Goal: Task Accomplishment & Management: Use online tool/utility

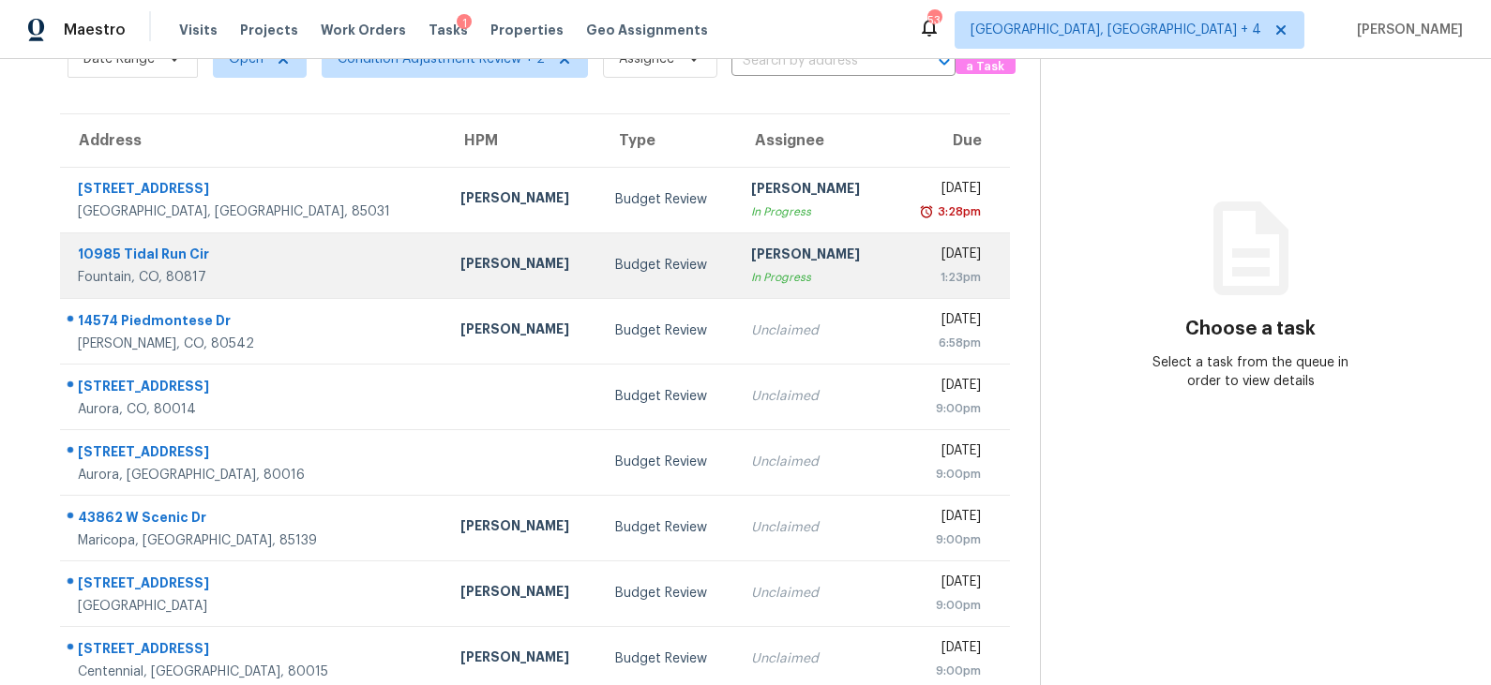
scroll to position [289, 0]
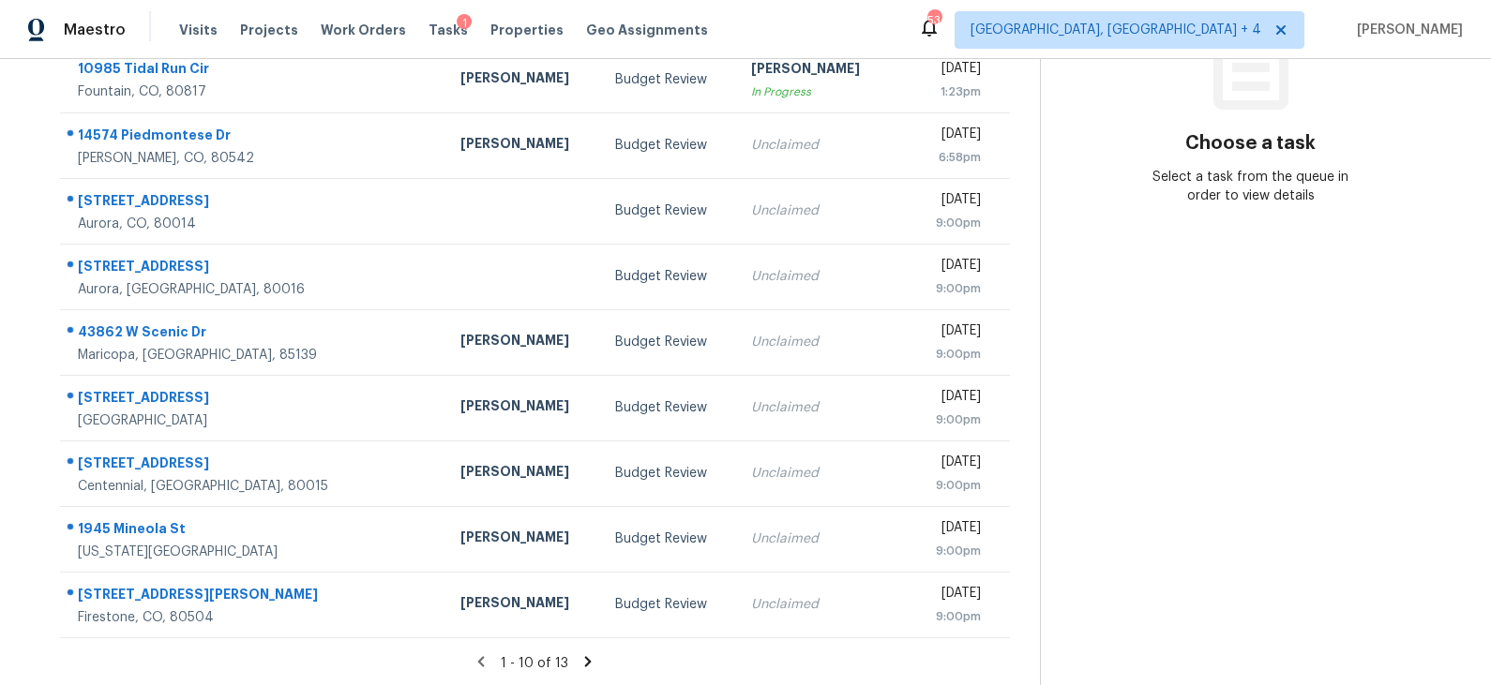
click at [585, 662] on icon at bounding box center [588, 661] width 7 height 10
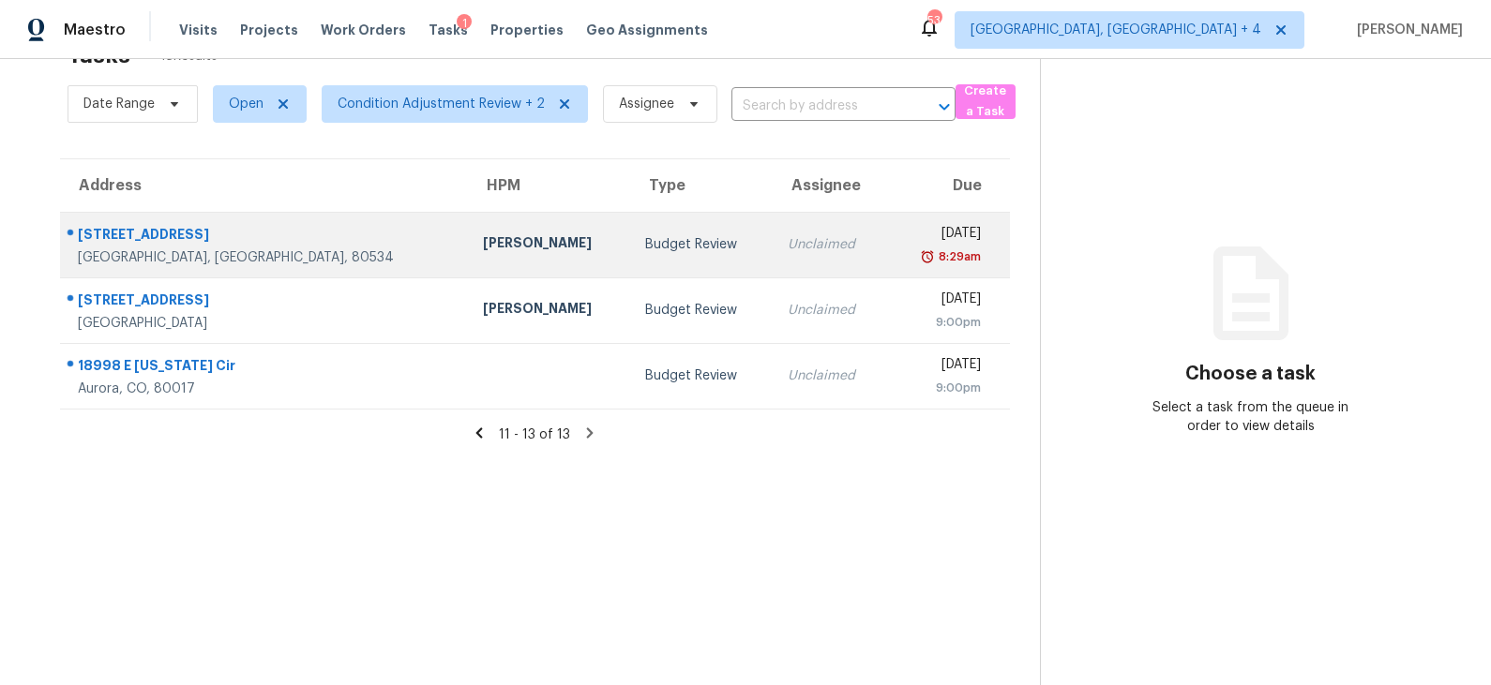
click at [645, 249] on div "Budget Review" at bounding box center [701, 244] width 113 height 19
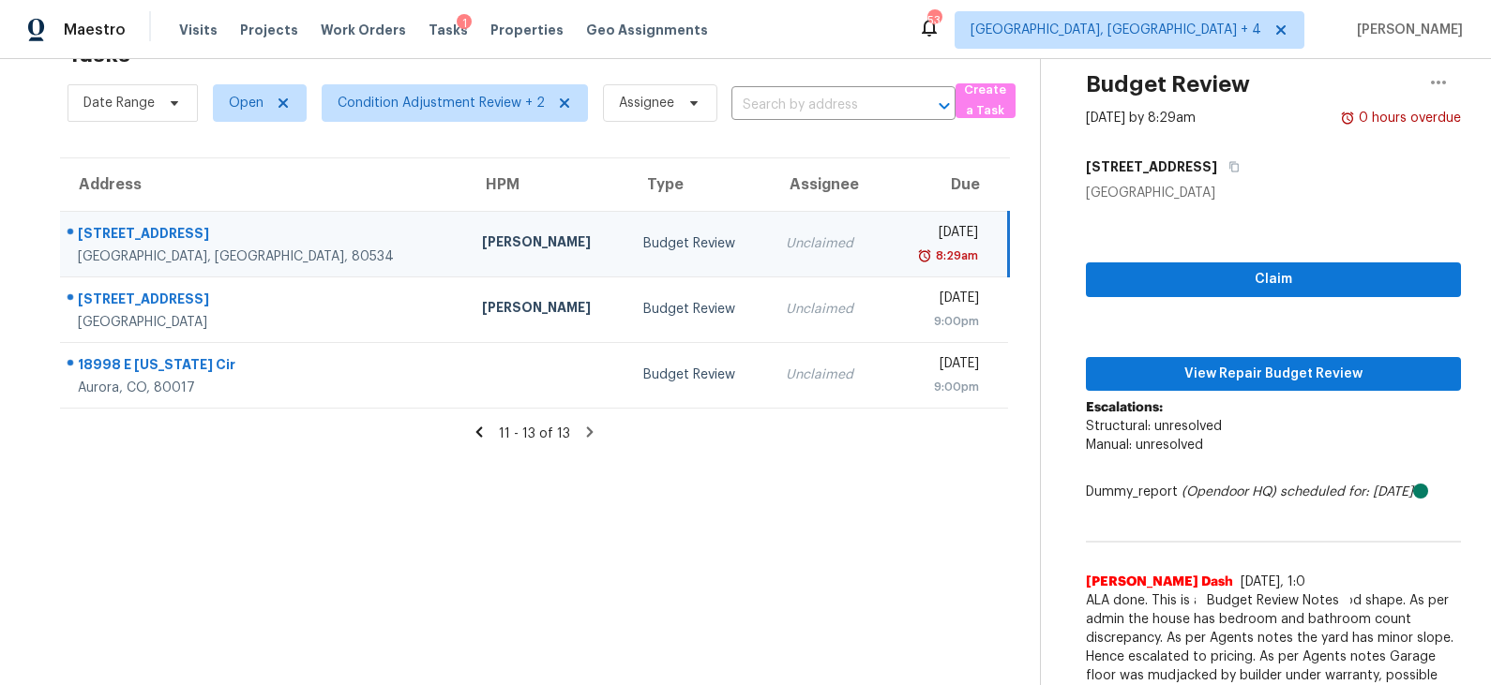
scroll to position [87, 0]
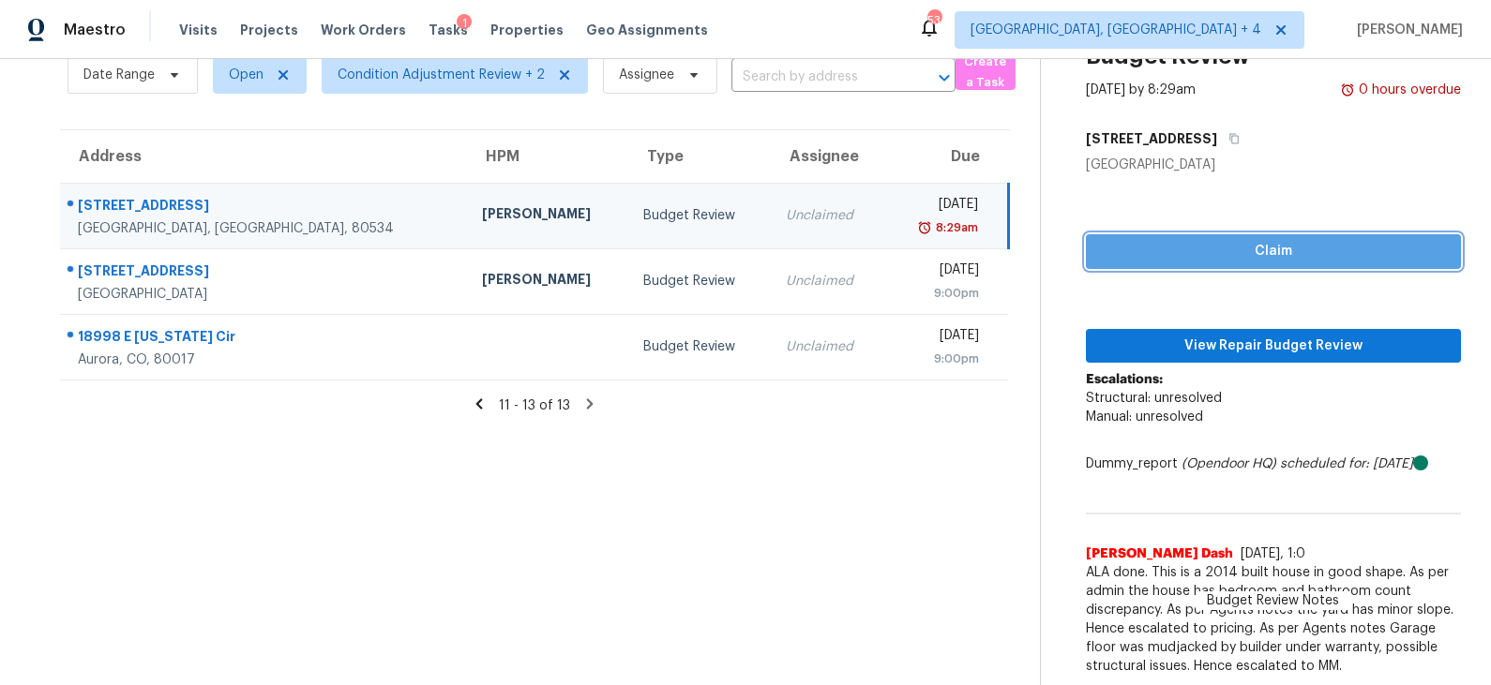
click at [1223, 255] on span "Claim" at bounding box center [1273, 251] width 345 height 23
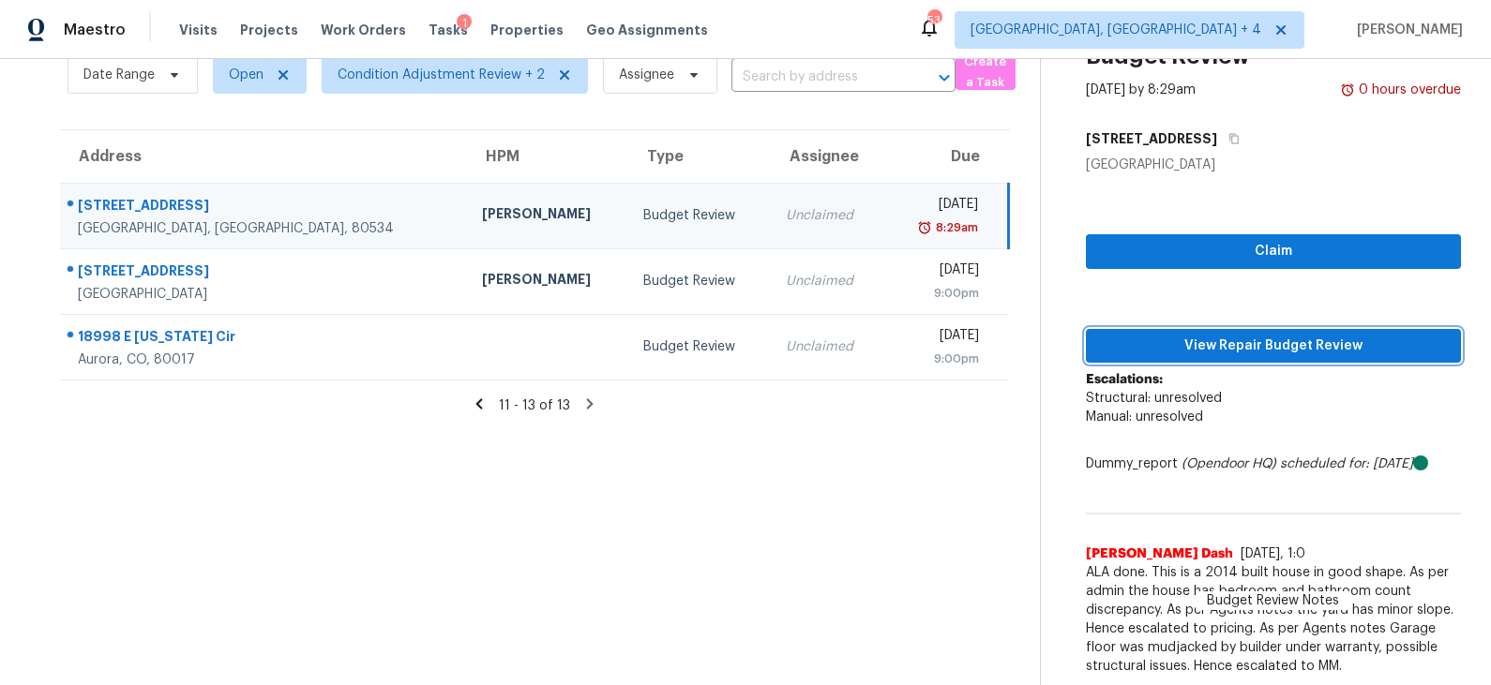
click at [1205, 339] on span "View Repair Budget Review" at bounding box center [1273, 346] width 345 height 23
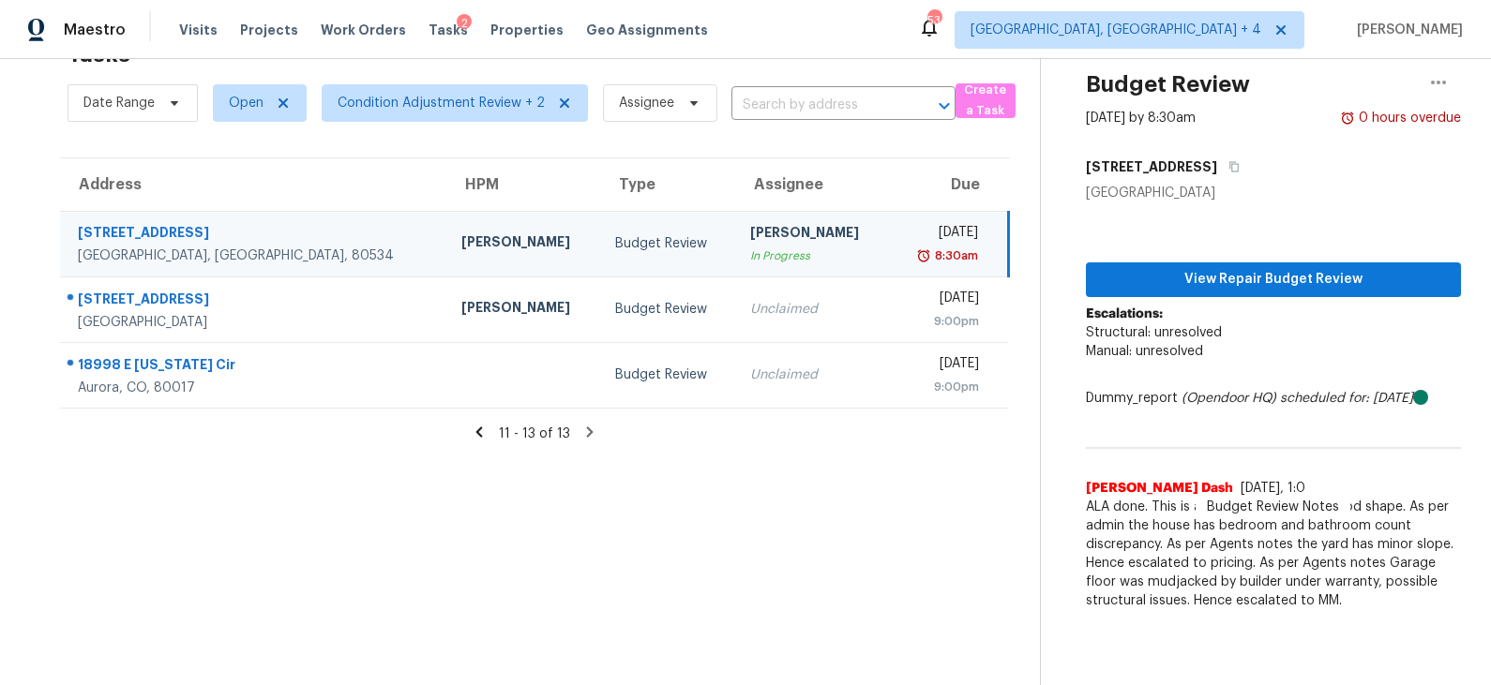
scroll to position [58, 0]
click at [1438, 78] on icon "button" at bounding box center [1438, 83] width 23 height 23
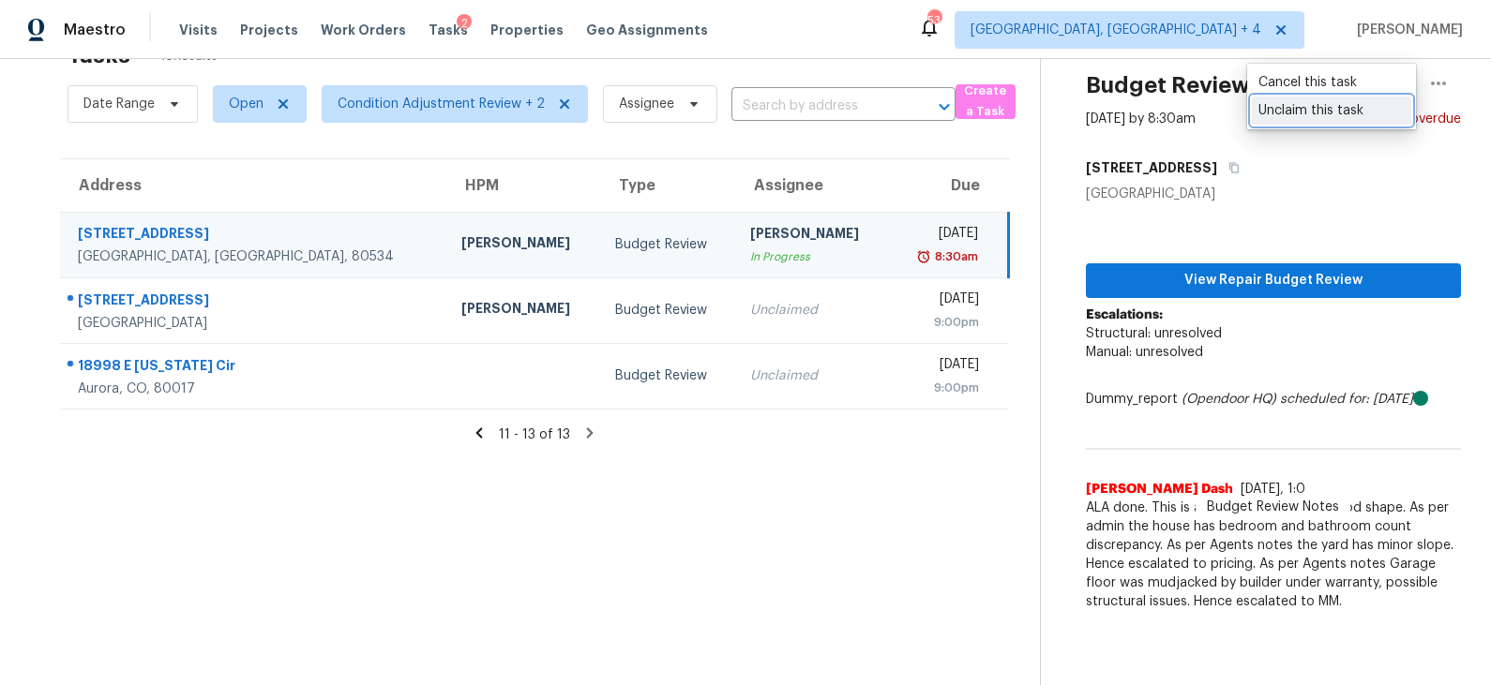
click at [1395, 109] on div "Unclaim this task" at bounding box center [1331, 110] width 146 height 19
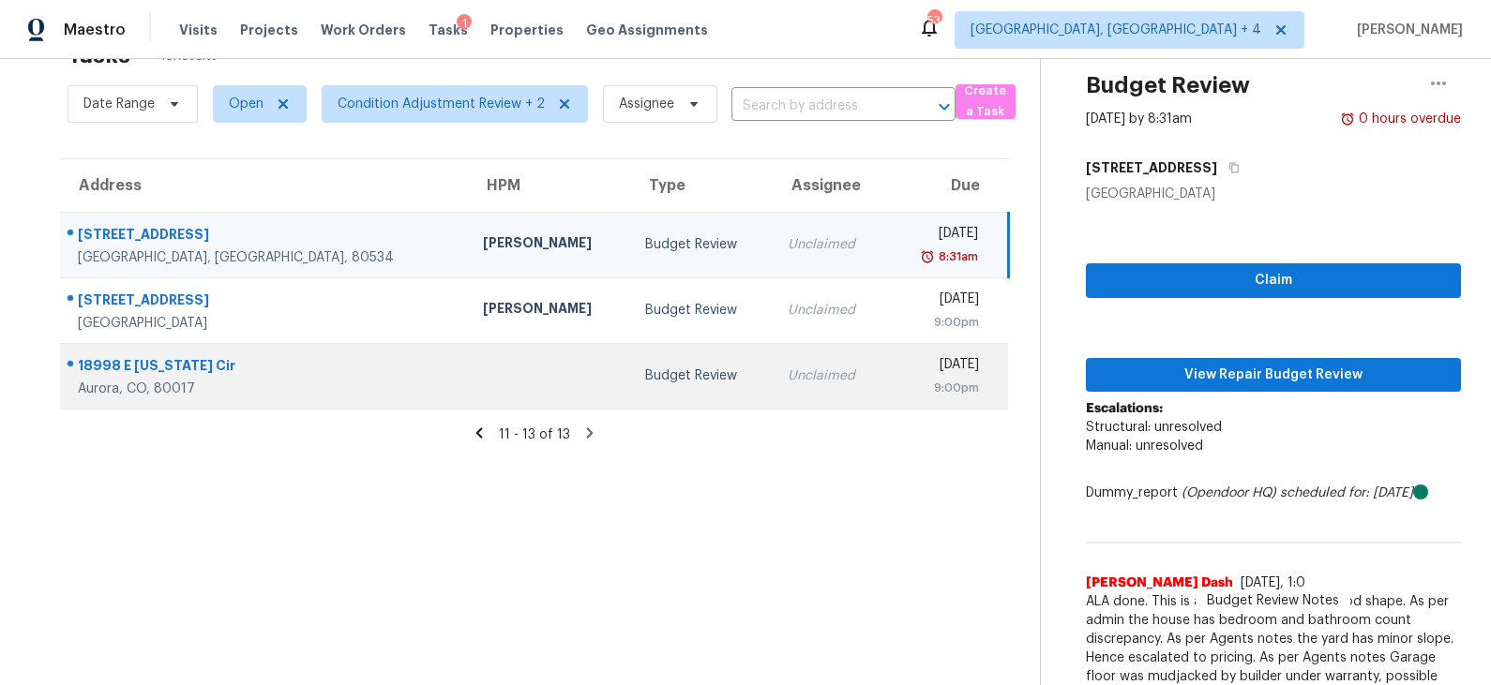
click at [648, 367] on div "Budget Review" at bounding box center [701, 376] width 113 height 19
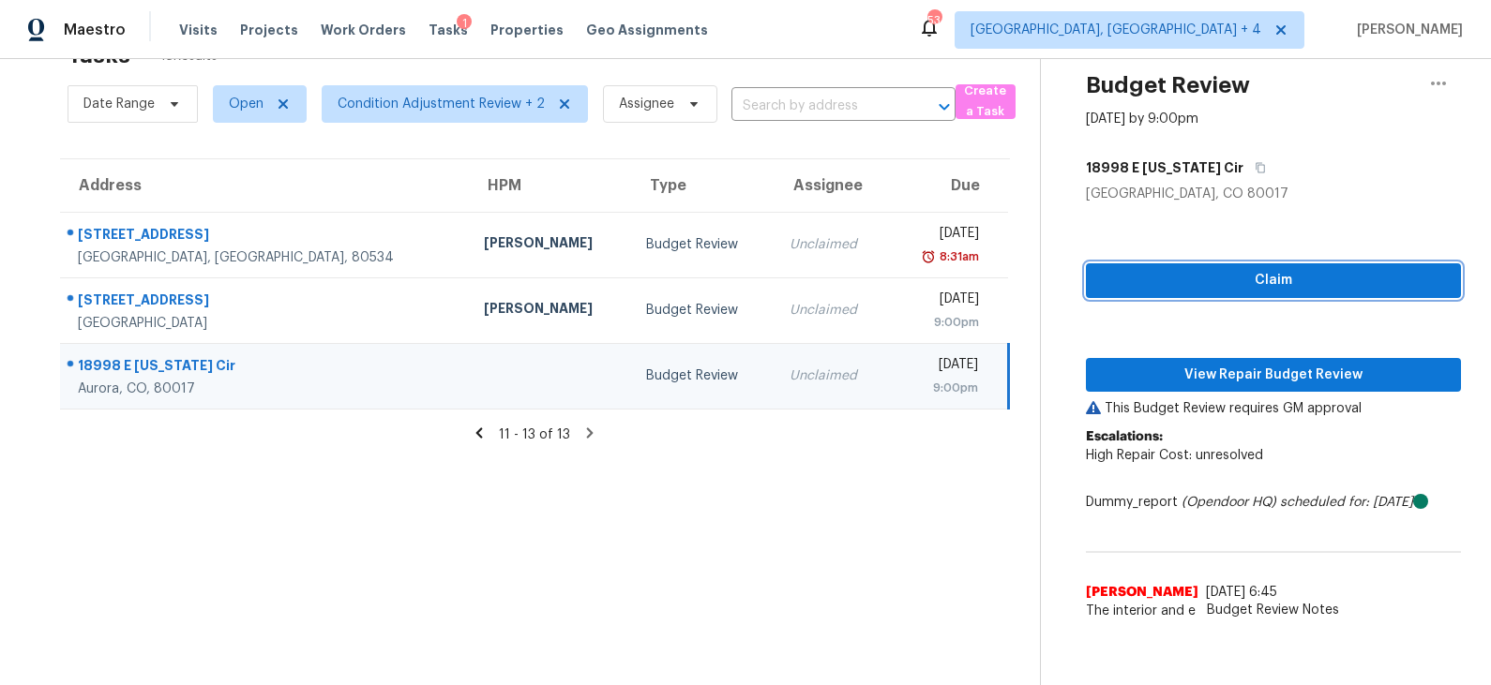
click at [1224, 287] on span "Claim" at bounding box center [1273, 280] width 345 height 23
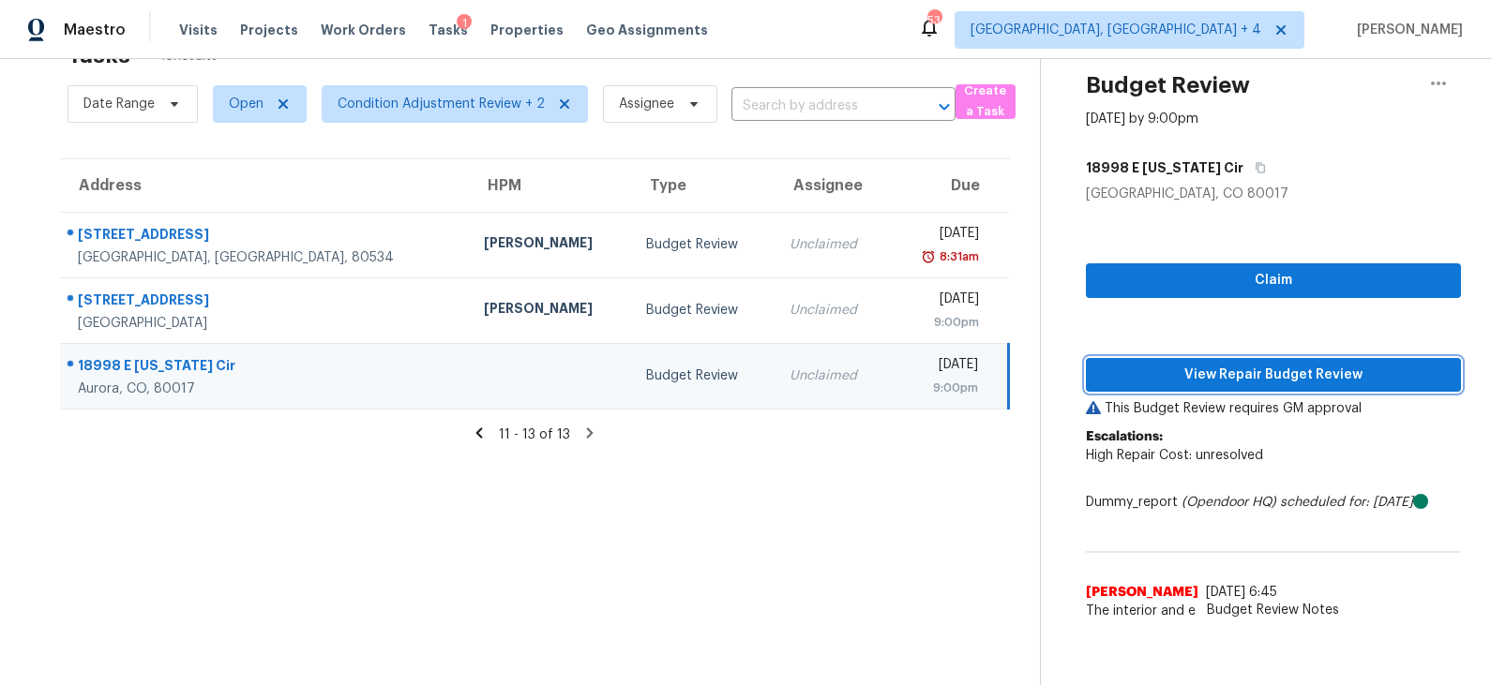
click at [1205, 377] on span "View Repair Budget Review" at bounding box center [1273, 375] width 345 height 23
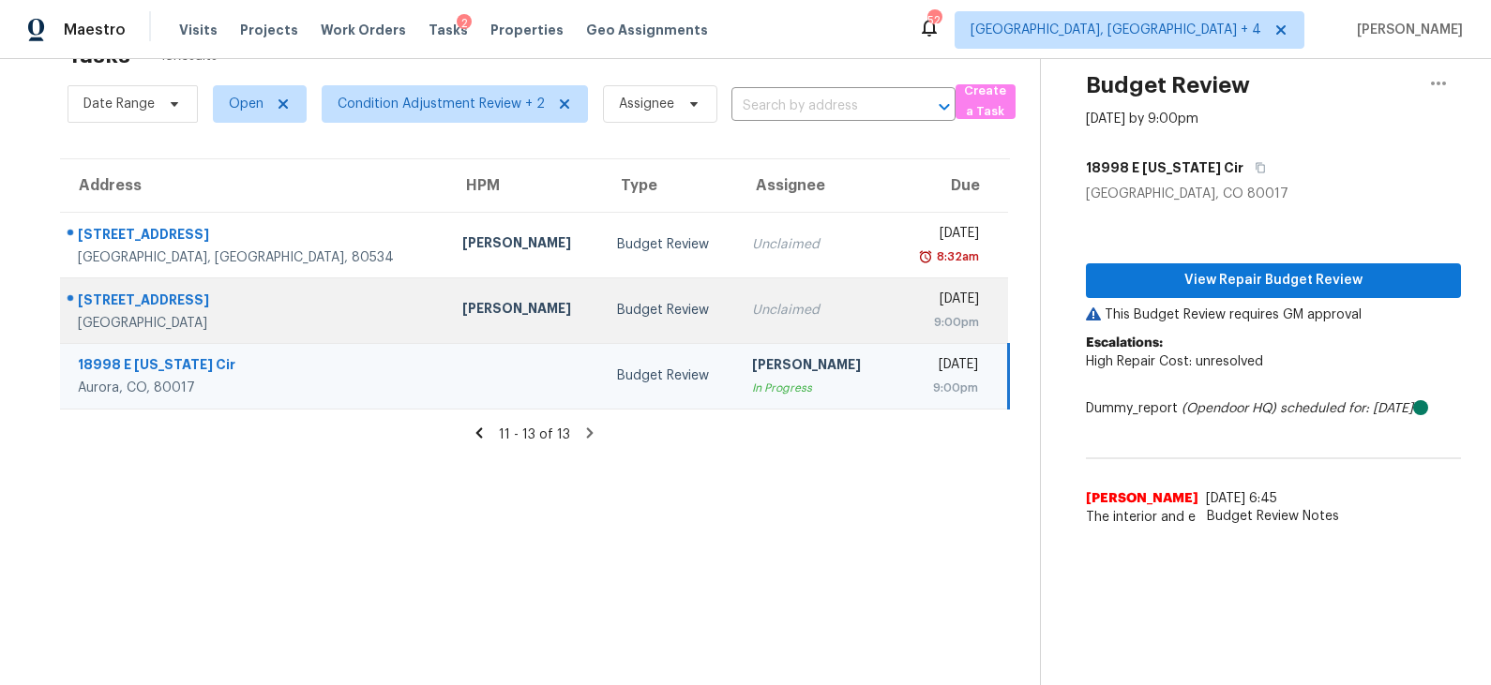
click at [602, 320] on td "Budget Review" at bounding box center [669, 311] width 135 height 66
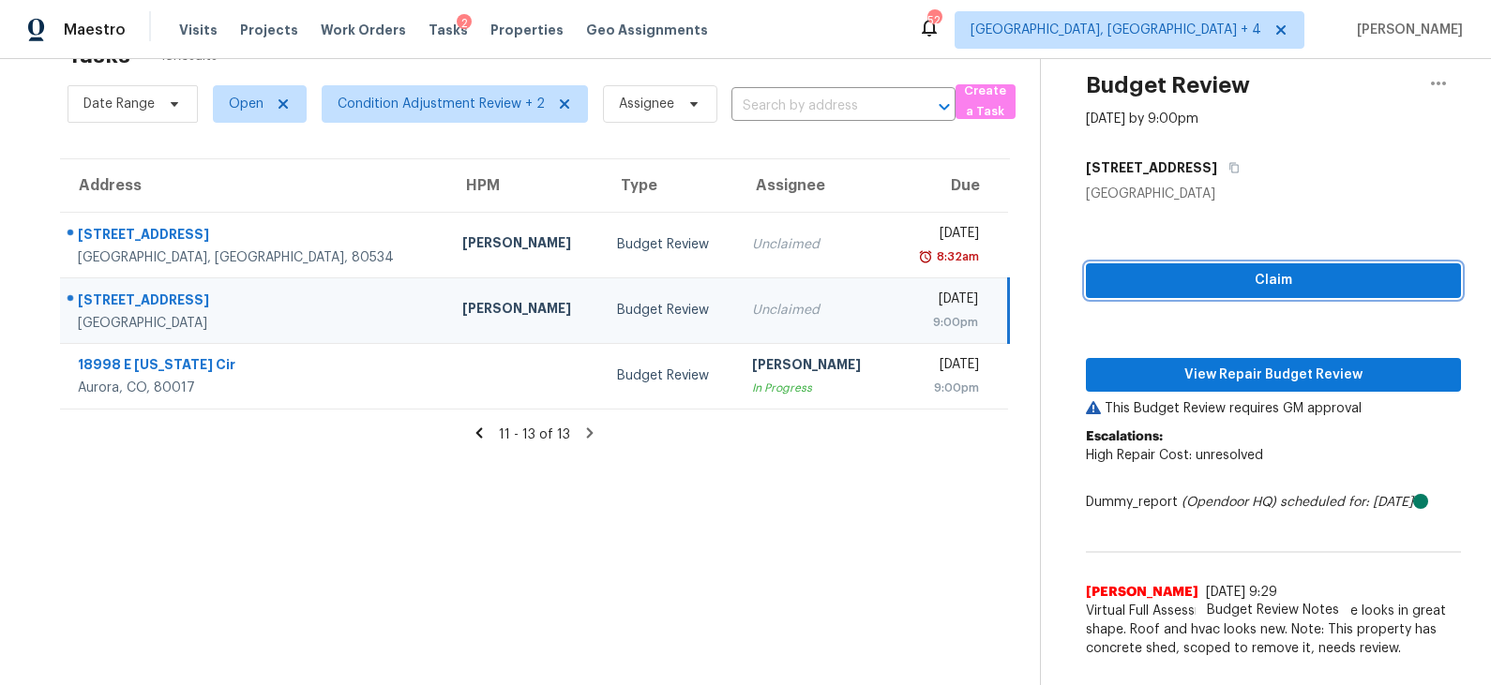
click at [1202, 273] on span "Claim" at bounding box center [1273, 280] width 345 height 23
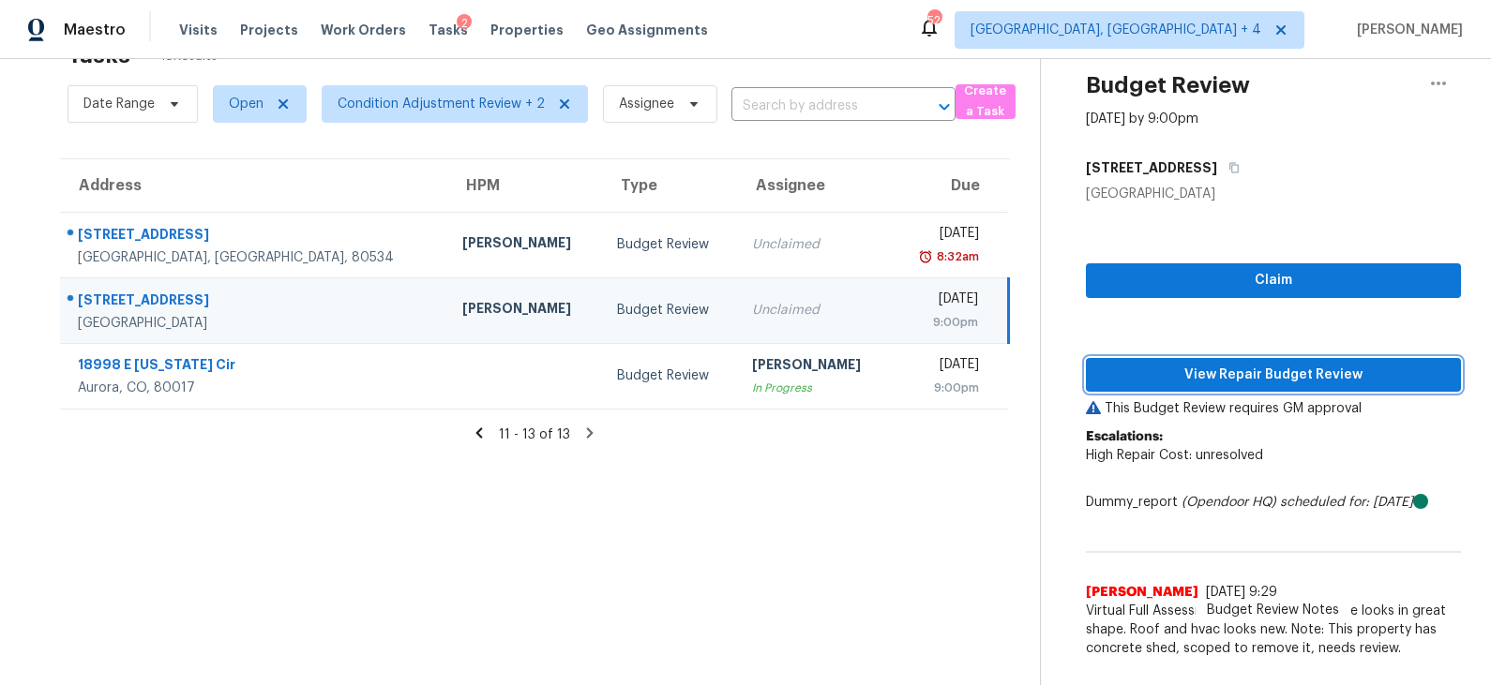
click at [1191, 373] on span "View Repair Budget Review" at bounding box center [1273, 375] width 345 height 23
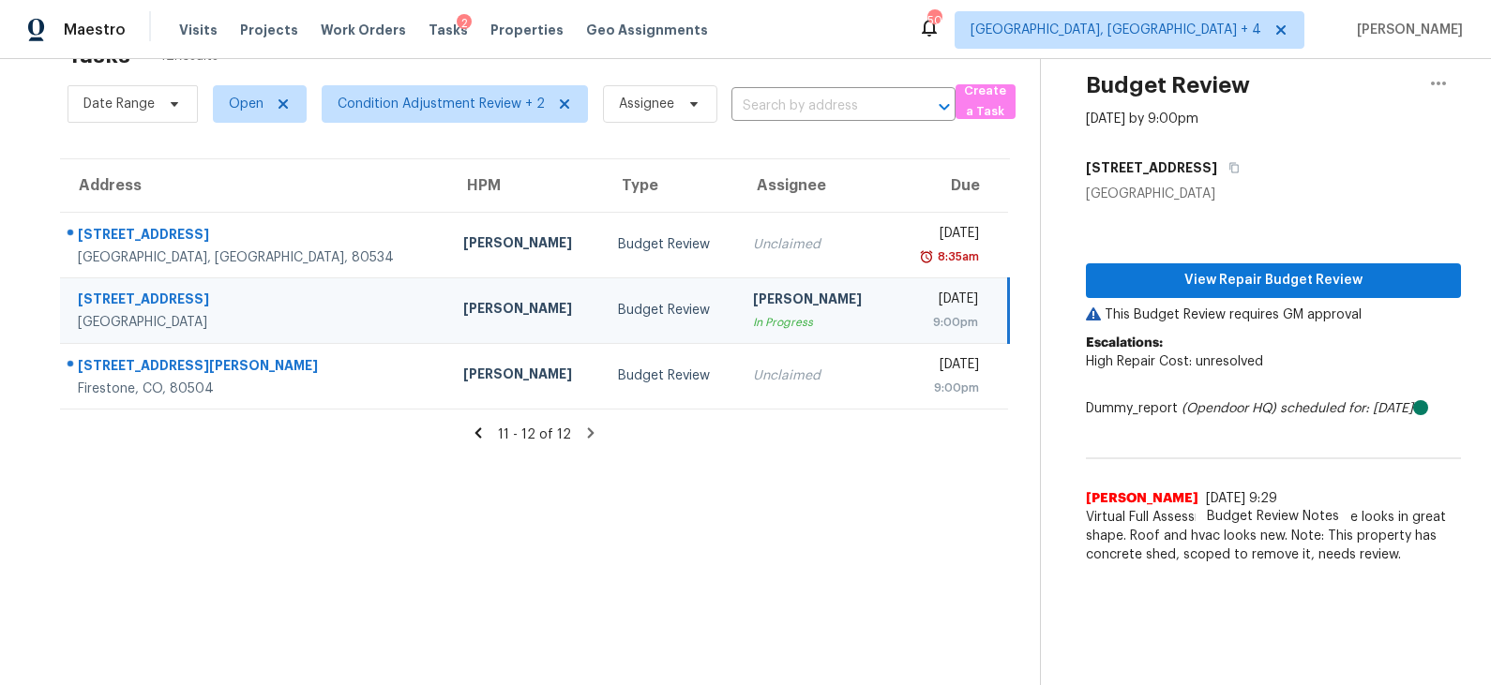
scroll to position [0, 0]
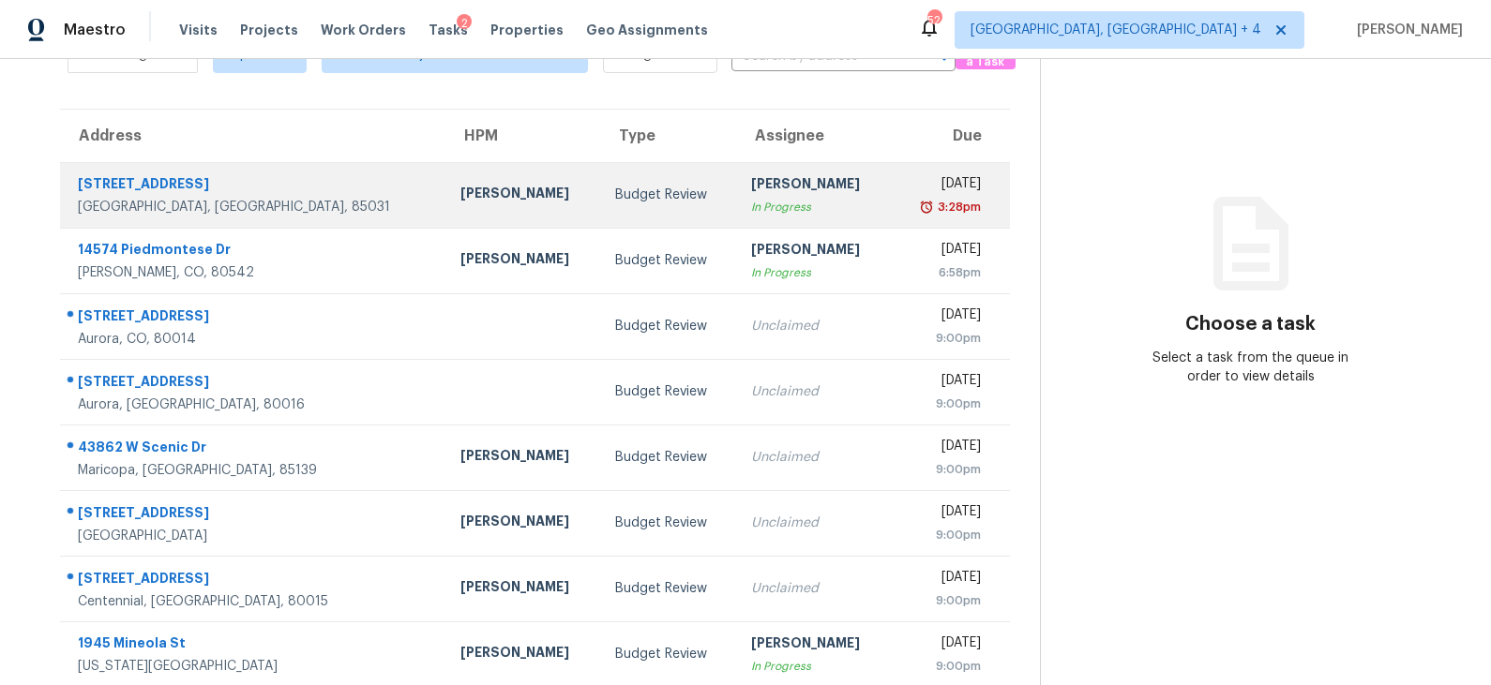
scroll to position [289, 0]
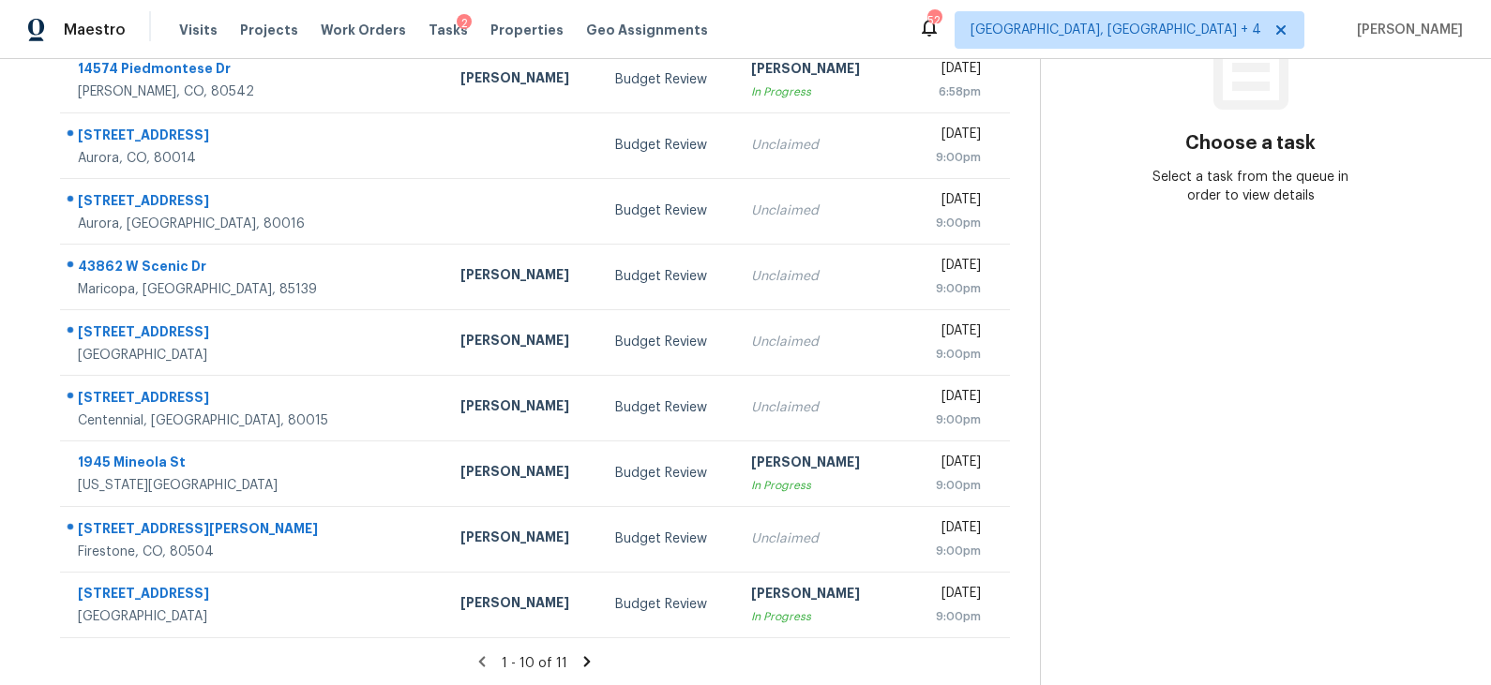
click at [585, 659] on icon at bounding box center [587, 661] width 7 height 10
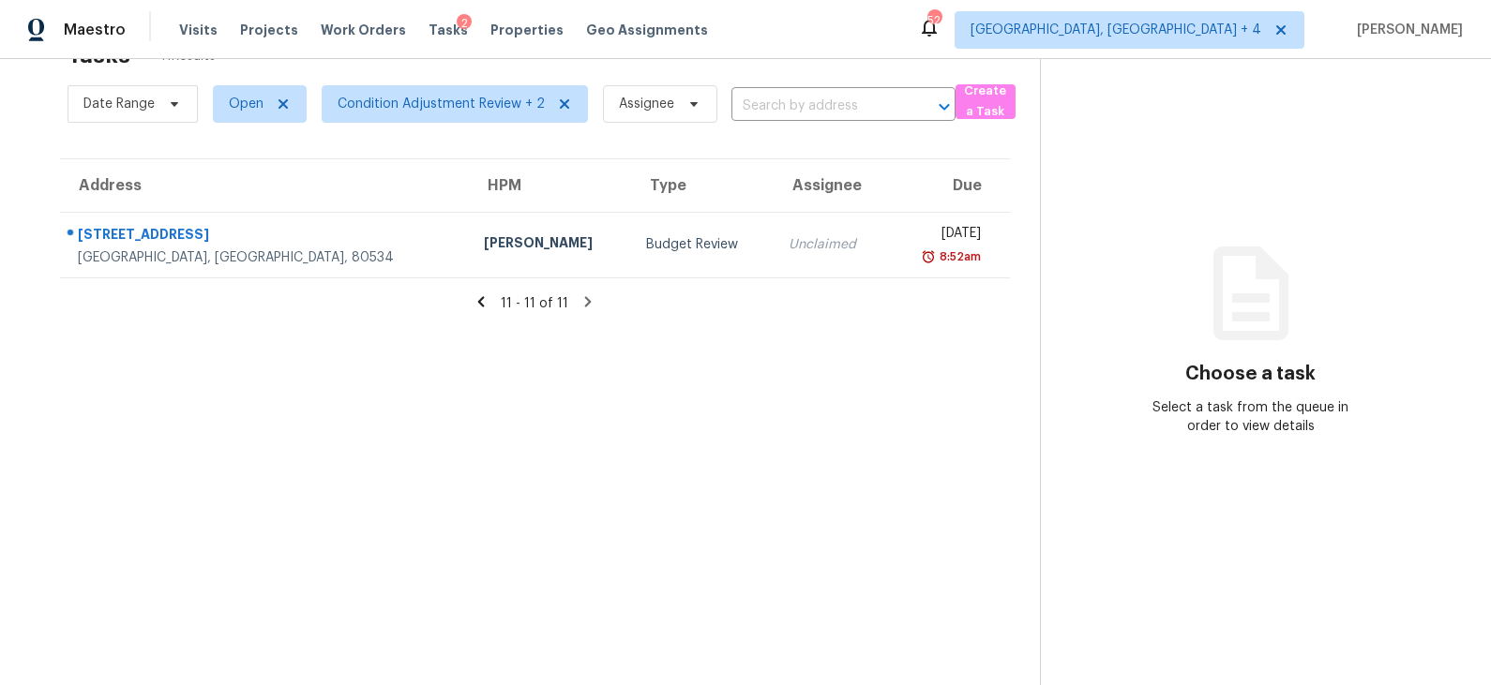
click at [485, 296] on icon at bounding box center [481, 301] width 7 height 10
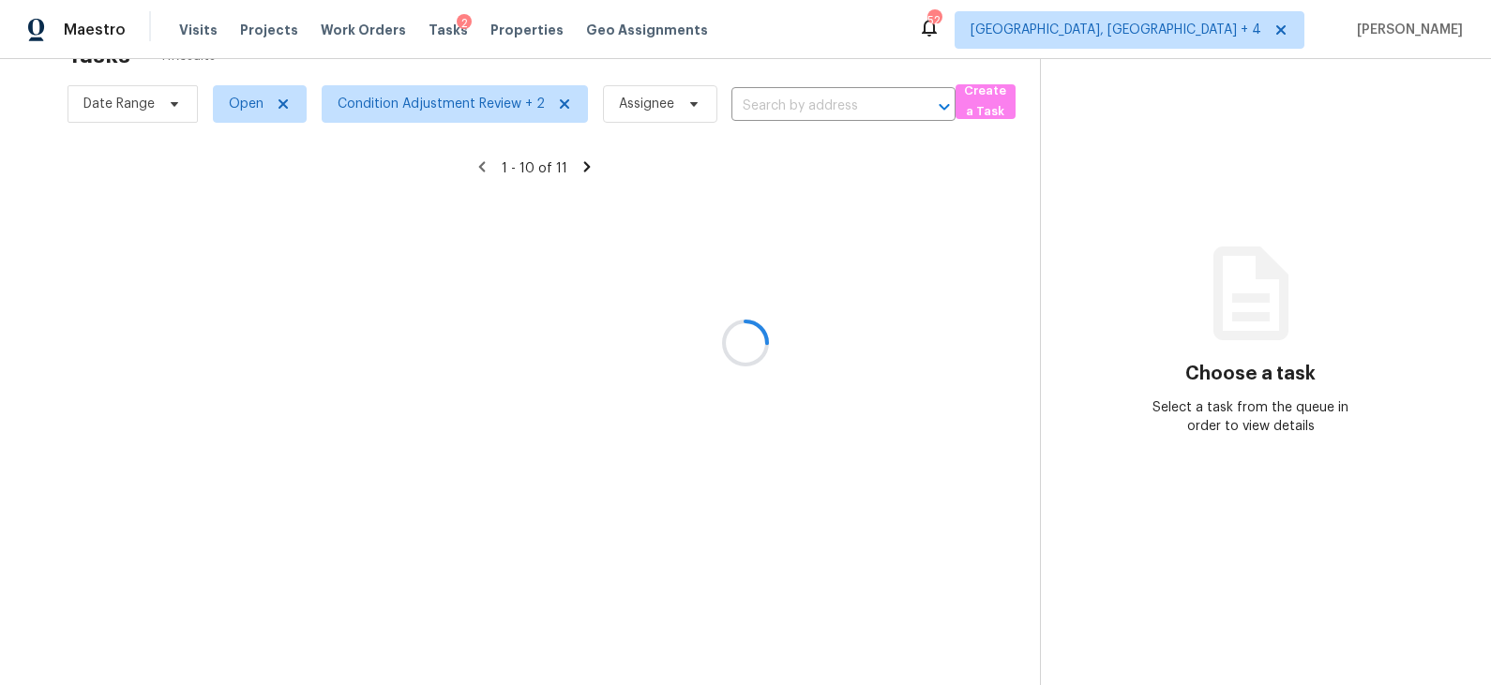
scroll to position [289, 0]
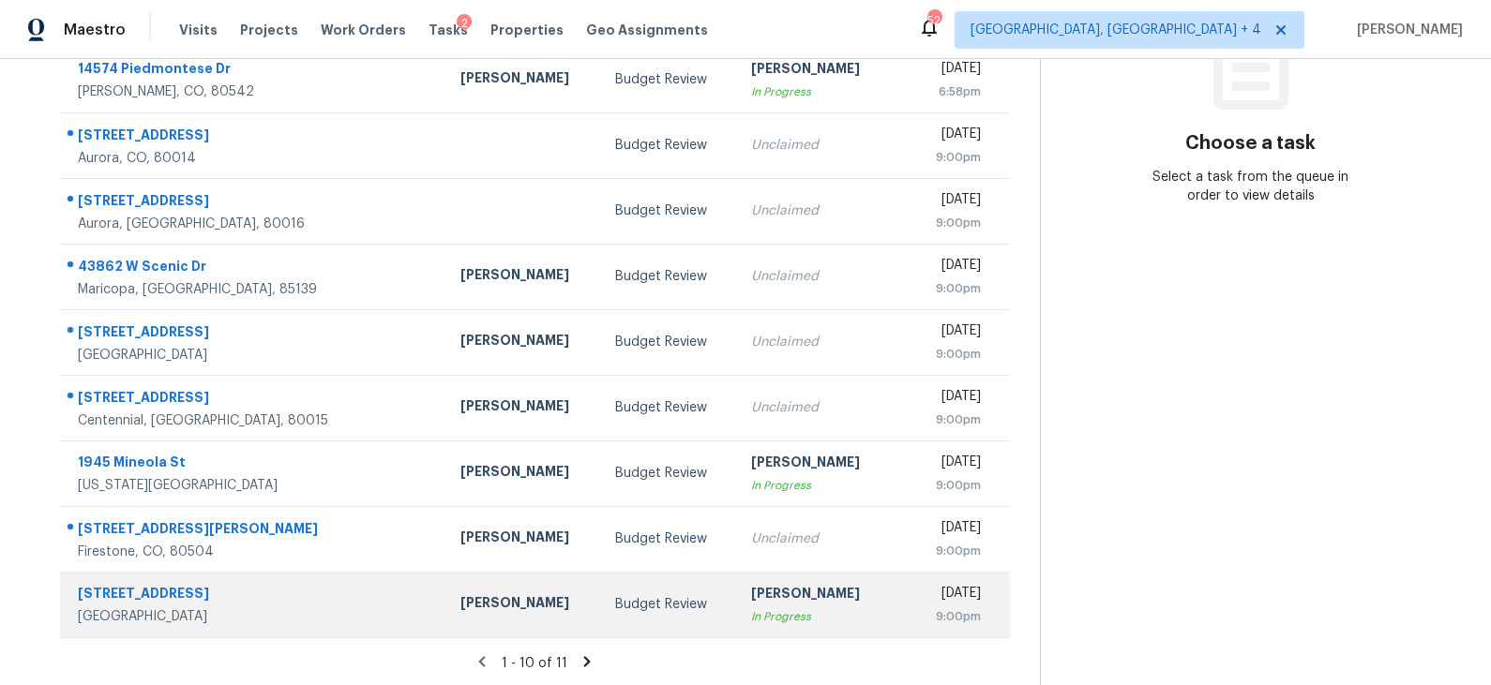
click at [751, 590] on div "[PERSON_NAME]" at bounding box center [813, 595] width 125 height 23
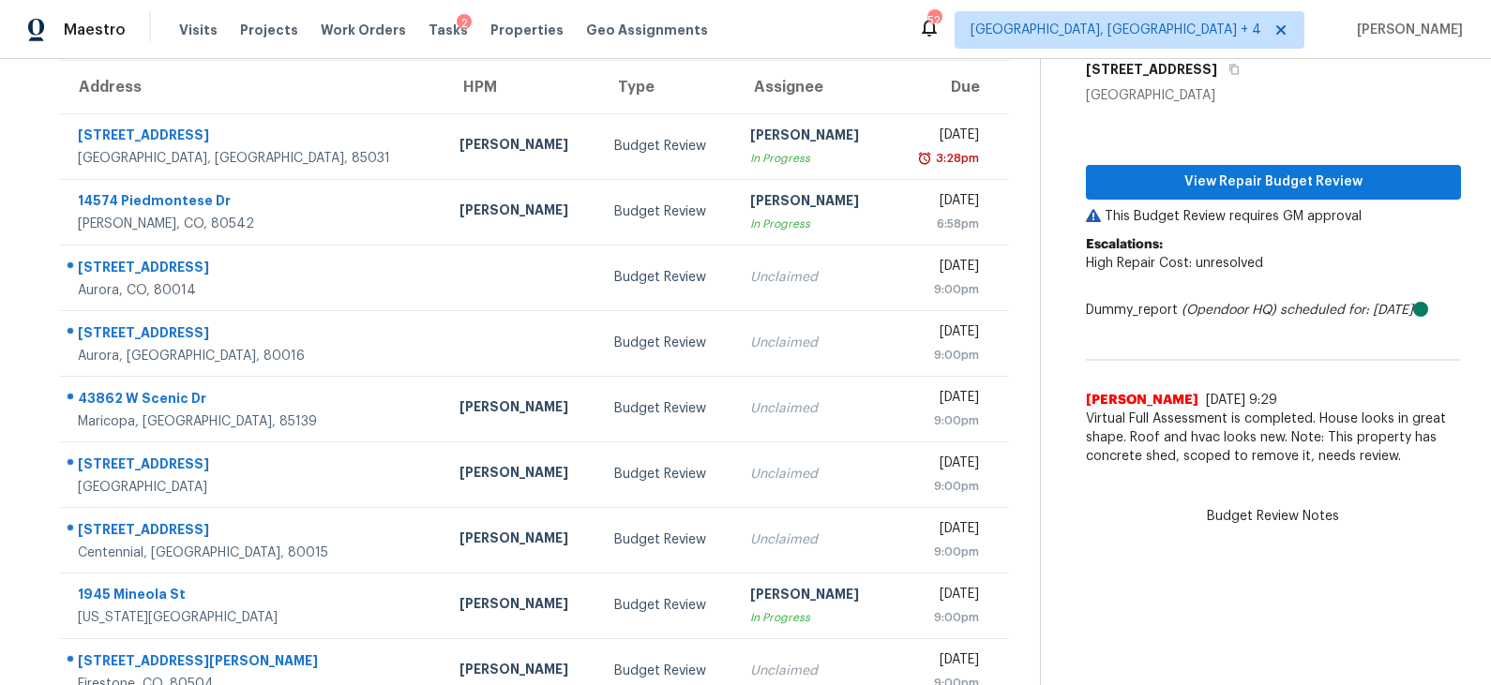
scroll to position [154, 0]
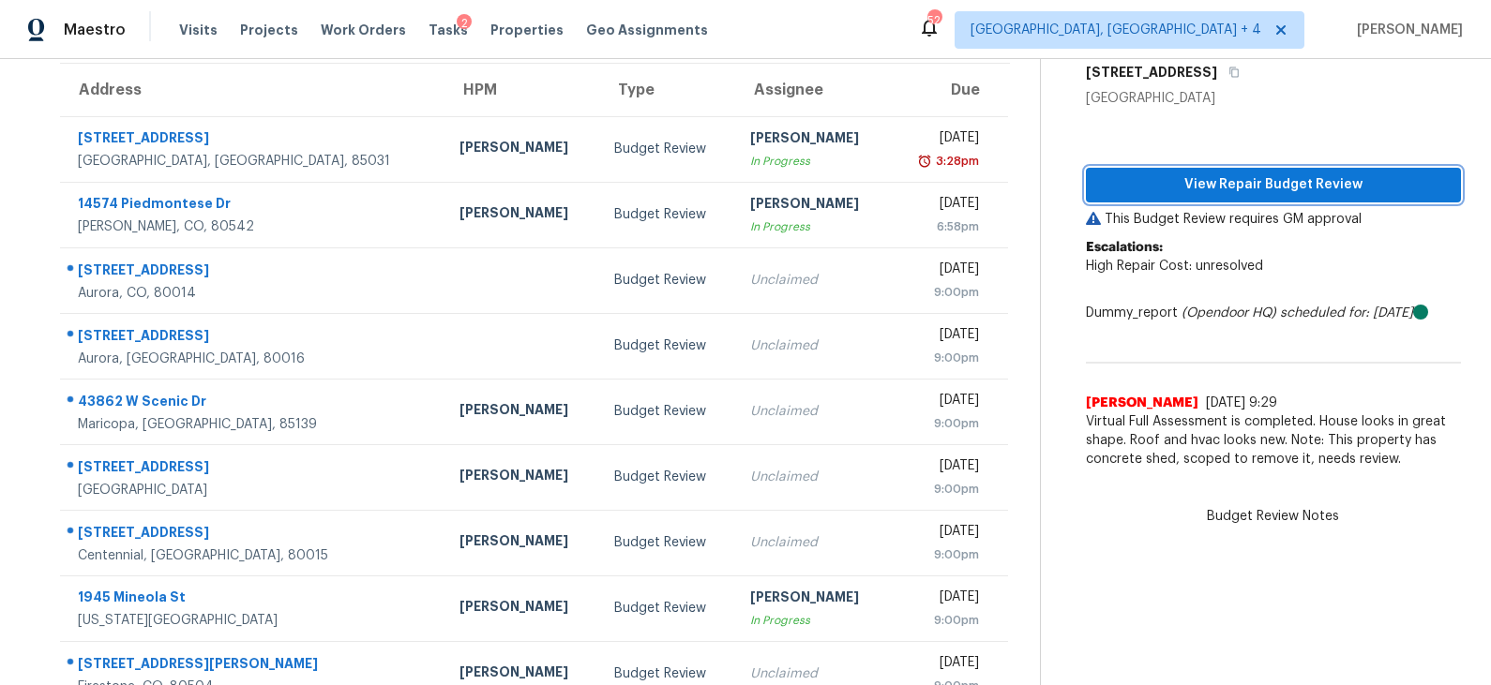
click at [1247, 188] on span "View Repair Budget Review" at bounding box center [1273, 184] width 345 height 23
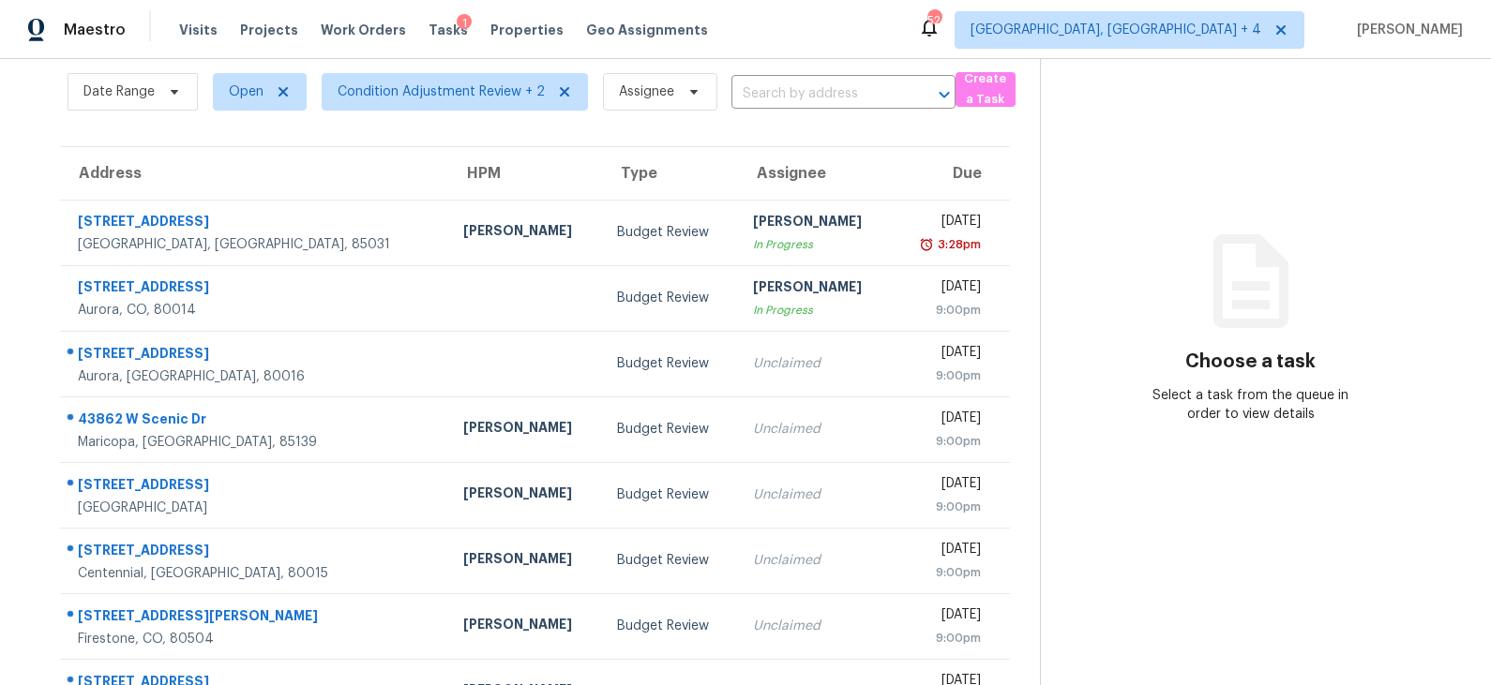
scroll to position [124, 0]
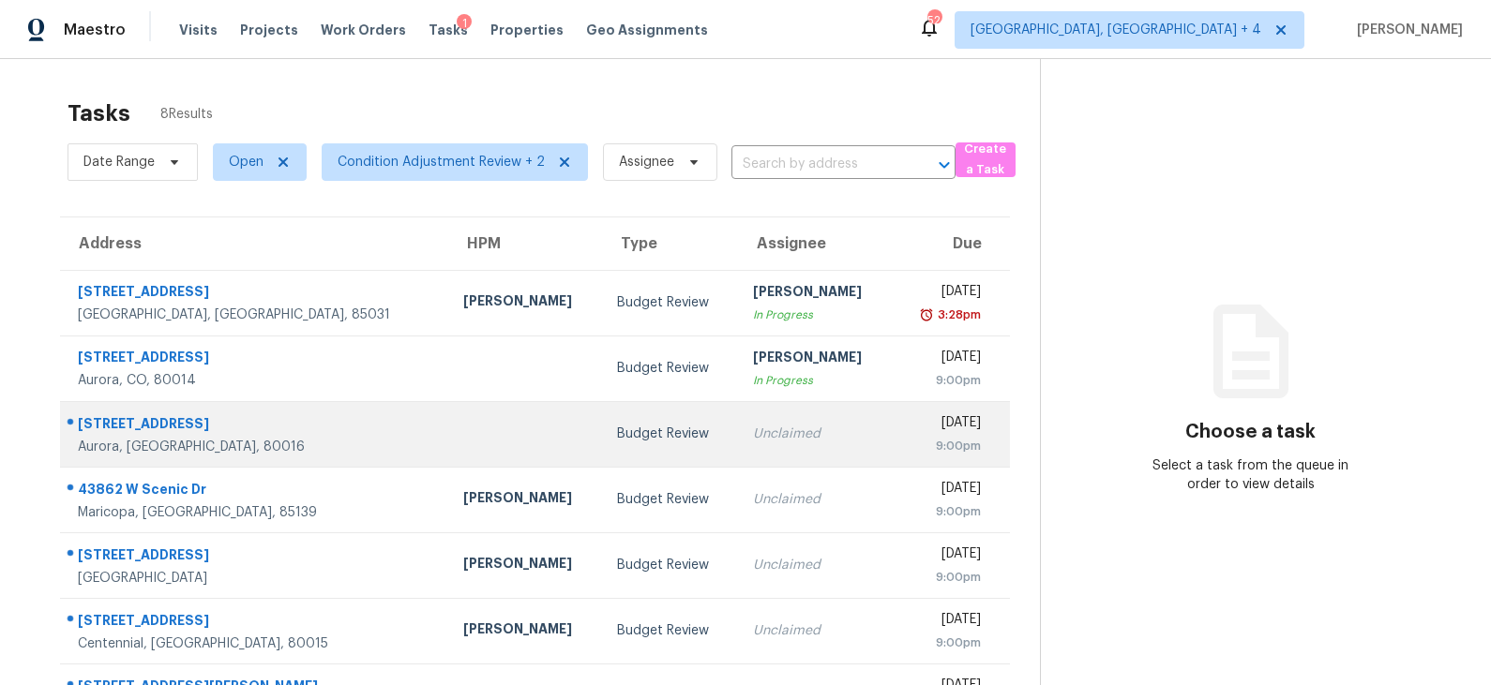
click at [602, 414] on td "Budget Review" at bounding box center [670, 434] width 136 height 66
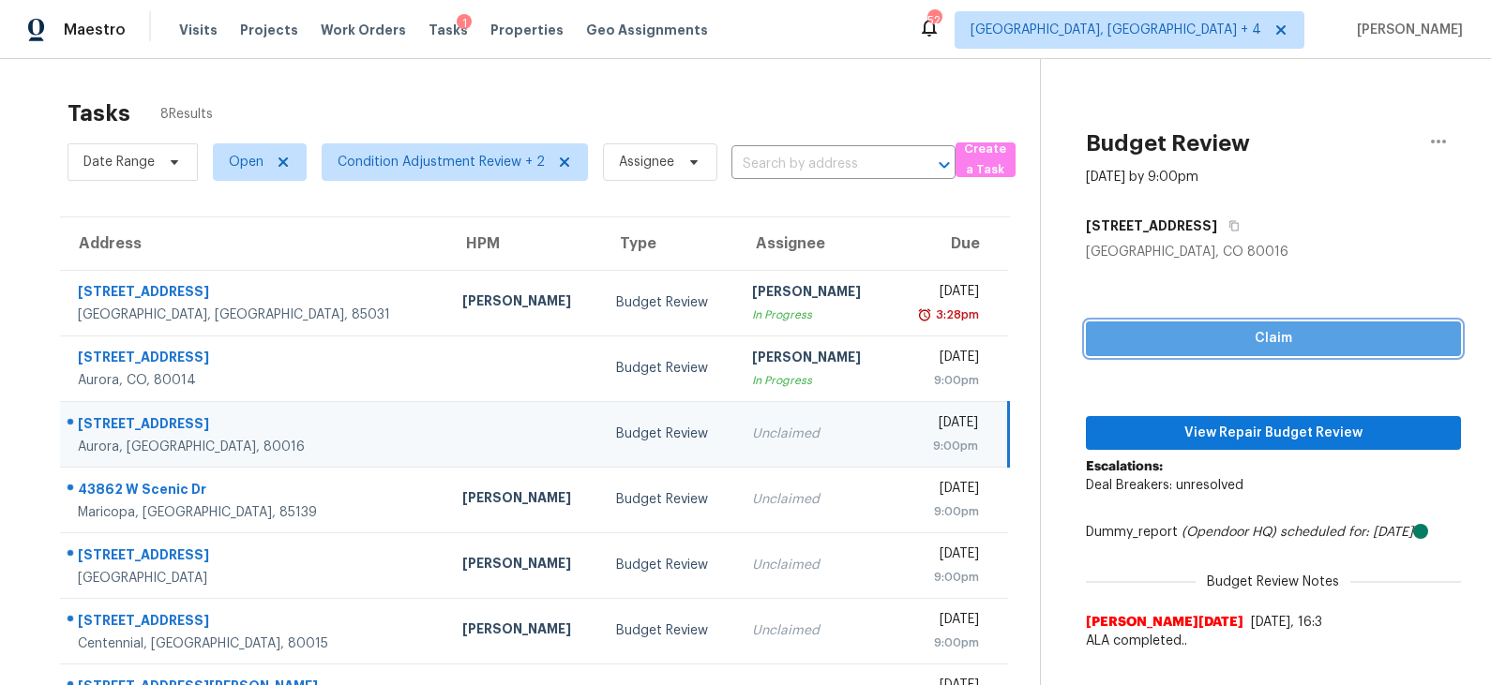
click at [1201, 346] on span "Claim" at bounding box center [1273, 338] width 345 height 23
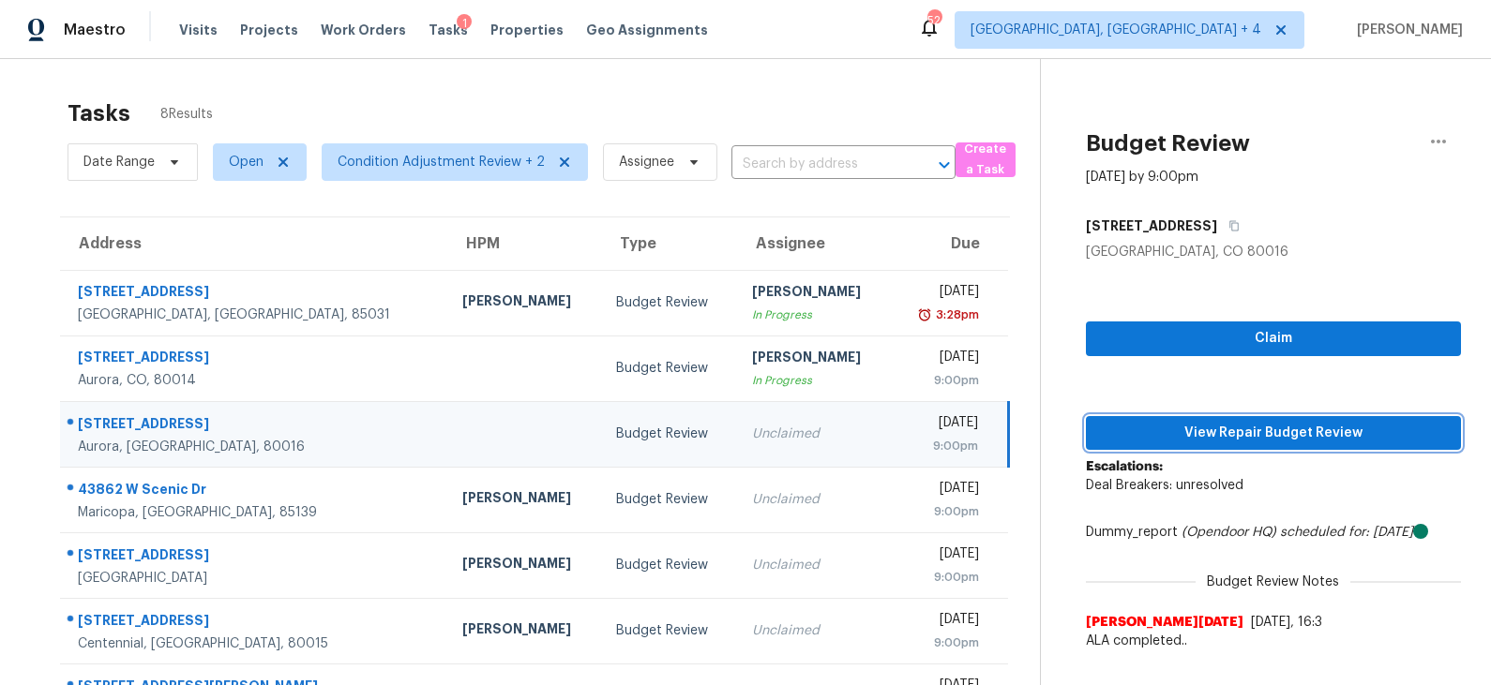
click at [1185, 430] on span "View Repair Budget Review" at bounding box center [1273, 433] width 345 height 23
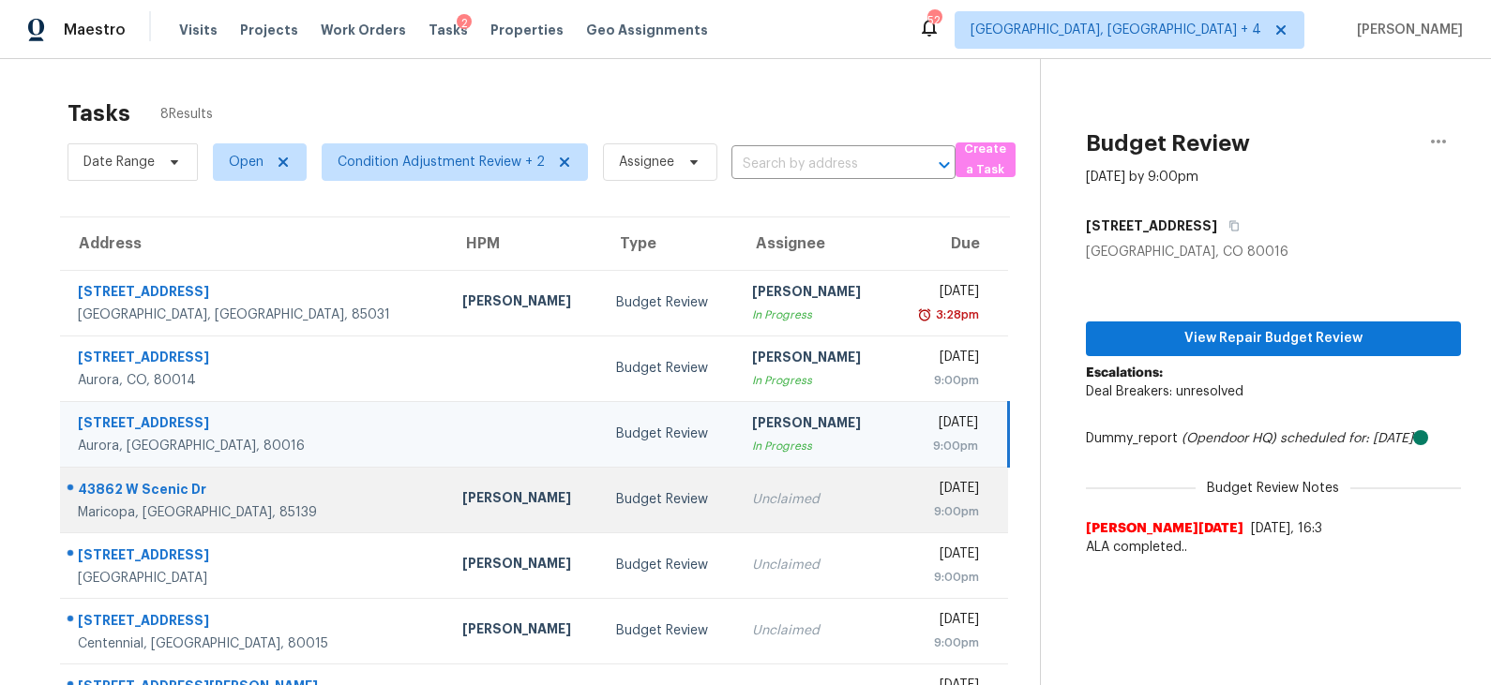
click at [616, 503] on div "Budget Review" at bounding box center [668, 499] width 105 height 19
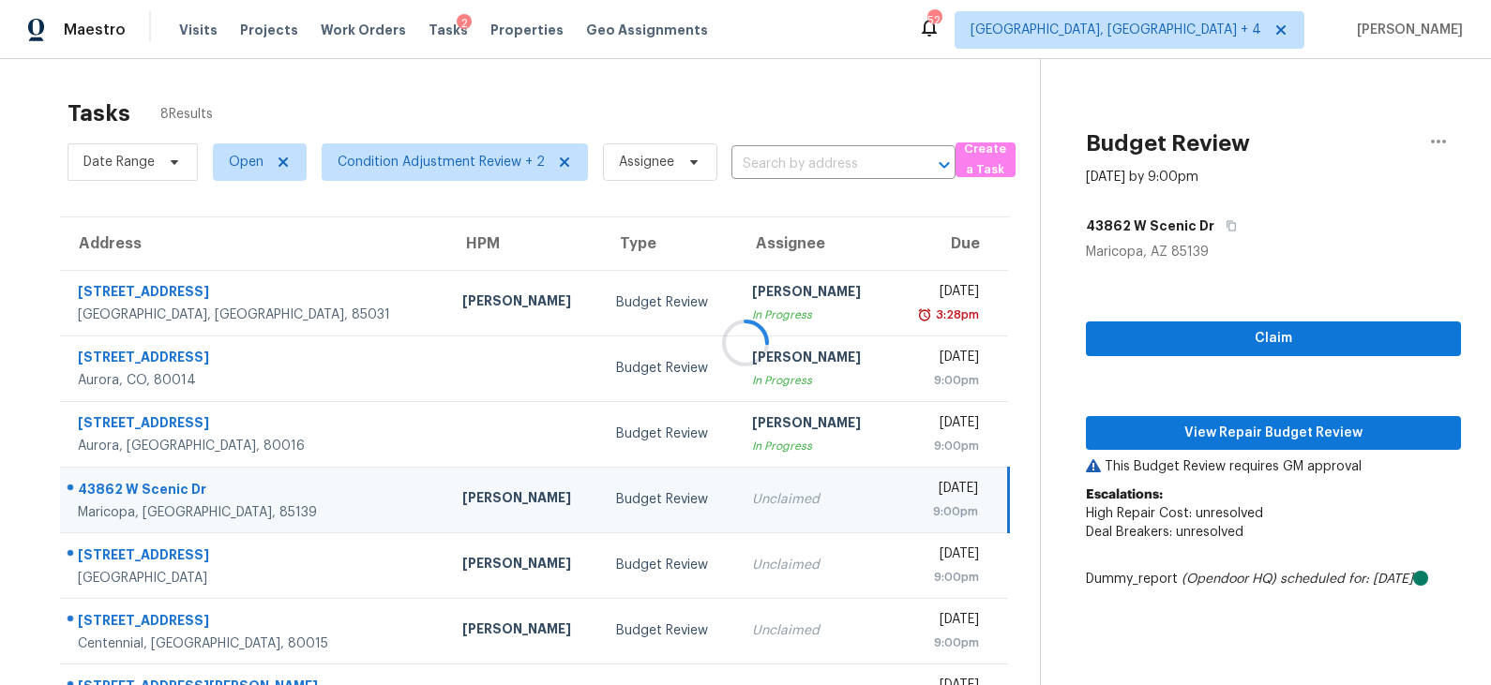
click at [1245, 341] on div at bounding box center [745, 342] width 1491 height 685
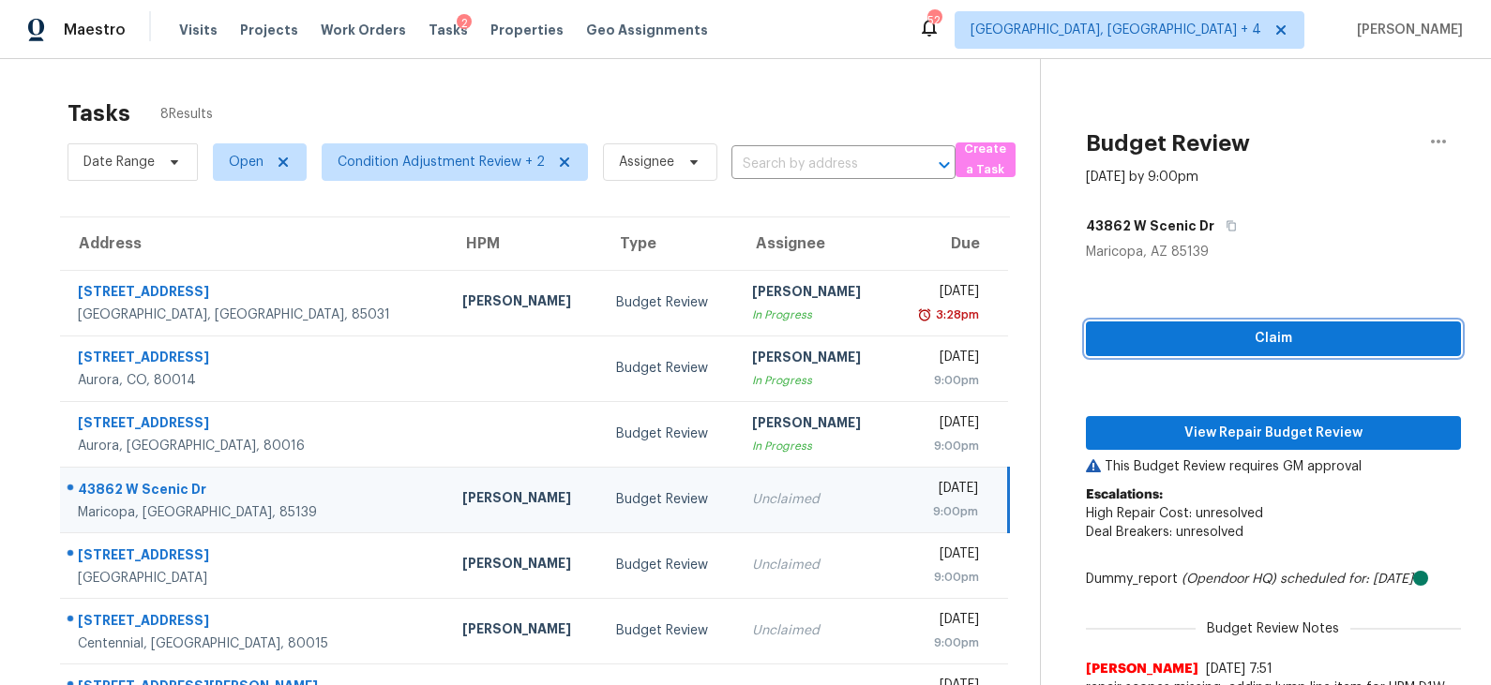
click at [1235, 340] on span "Claim" at bounding box center [1273, 338] width 345 height 23
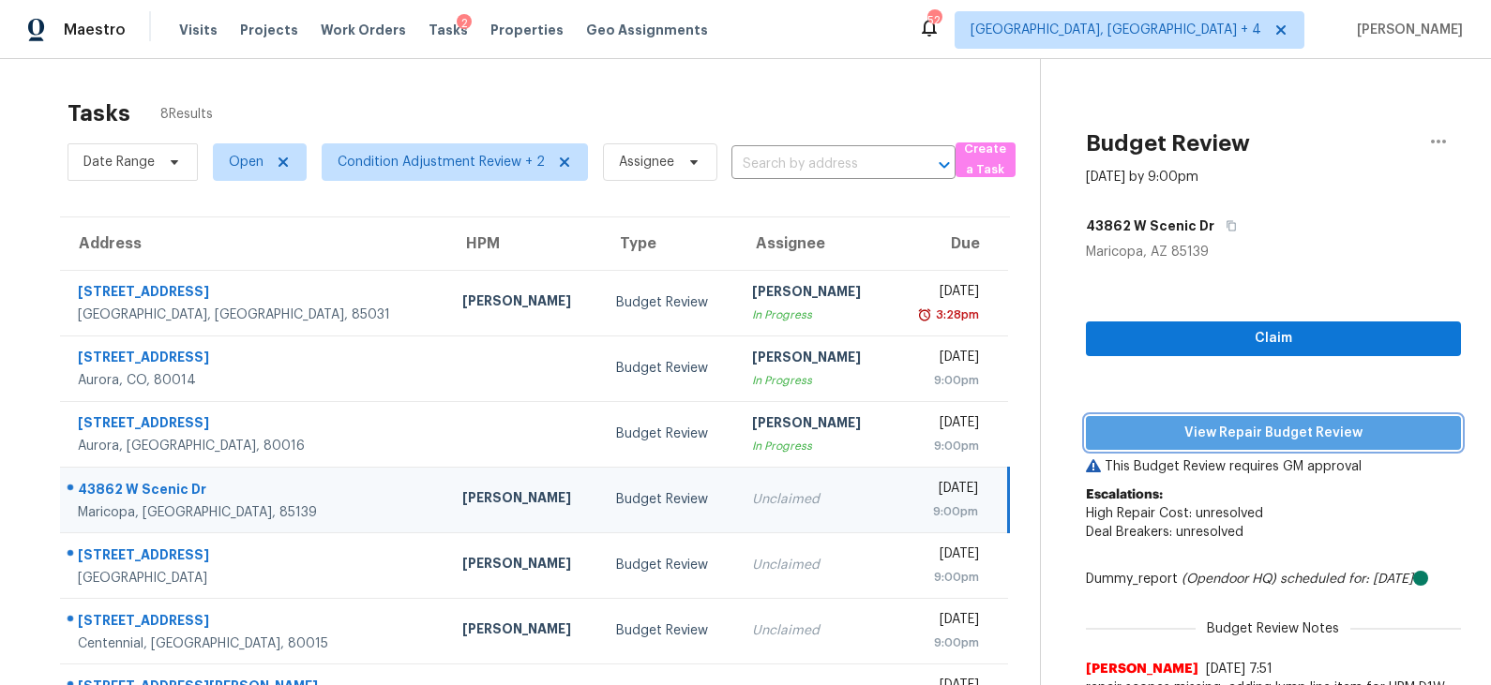
click at [1239, 438] on span "View Repair Budget Review" at bounding box center [1273, 433] width 345 height 23
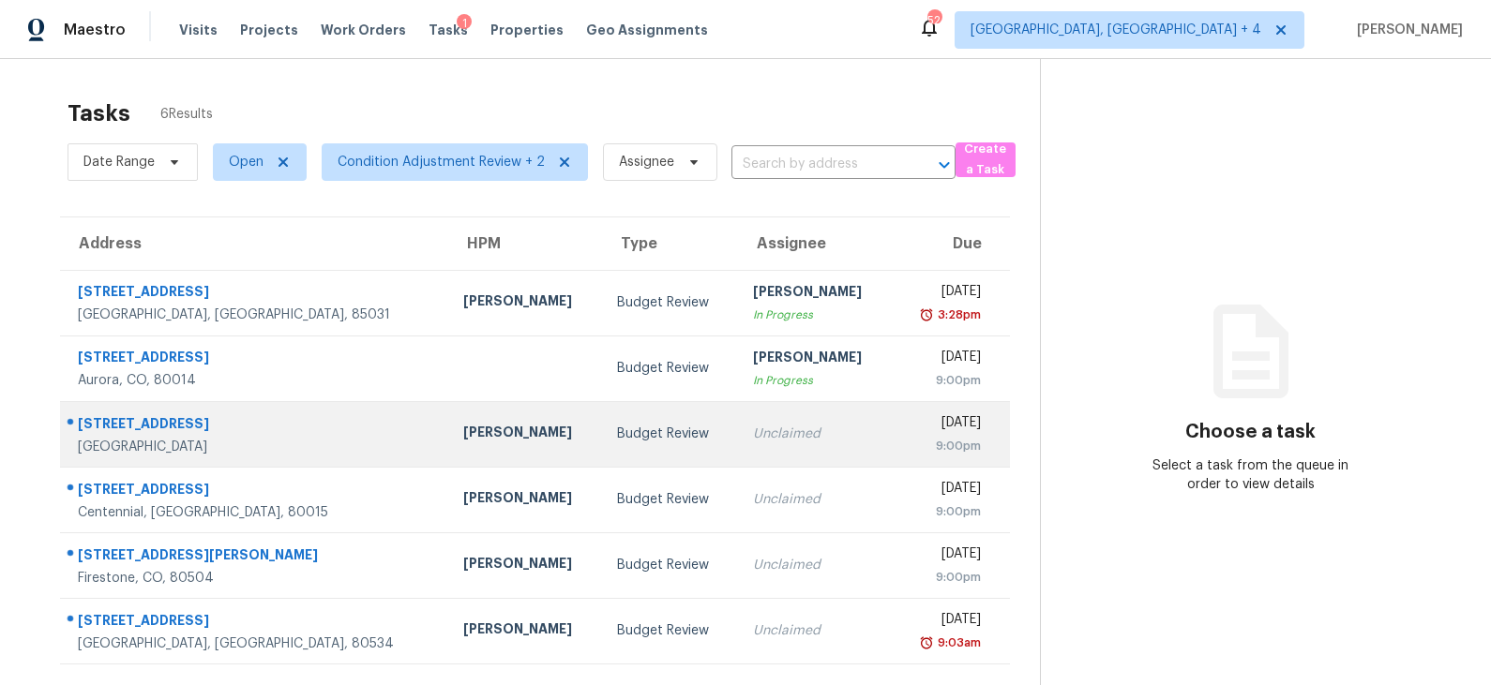
click at [474, 429] on div "[PERSON_NAME]" at bounding box center [525, 434] width 125 height 23
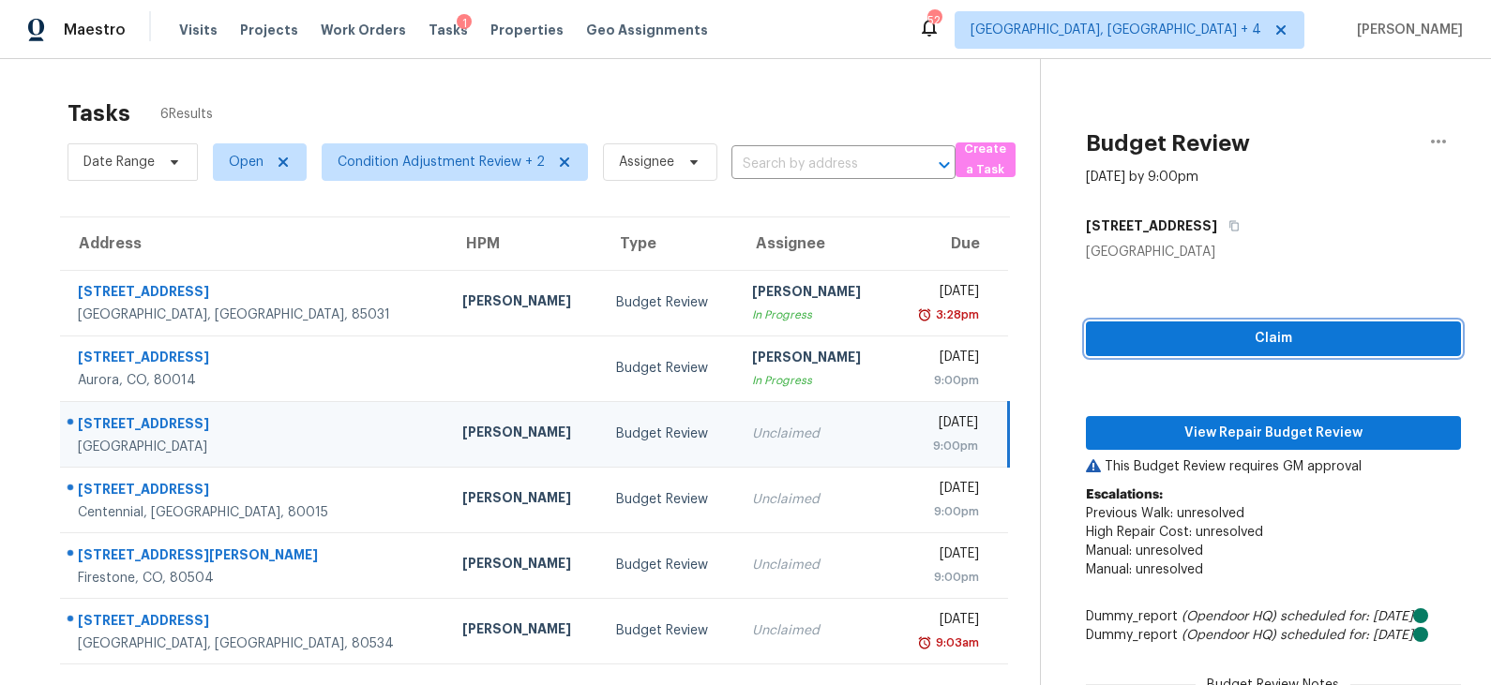
click at [1249, 336] on span "Claim" at bounding box center [1273, 338] width 345 height 23
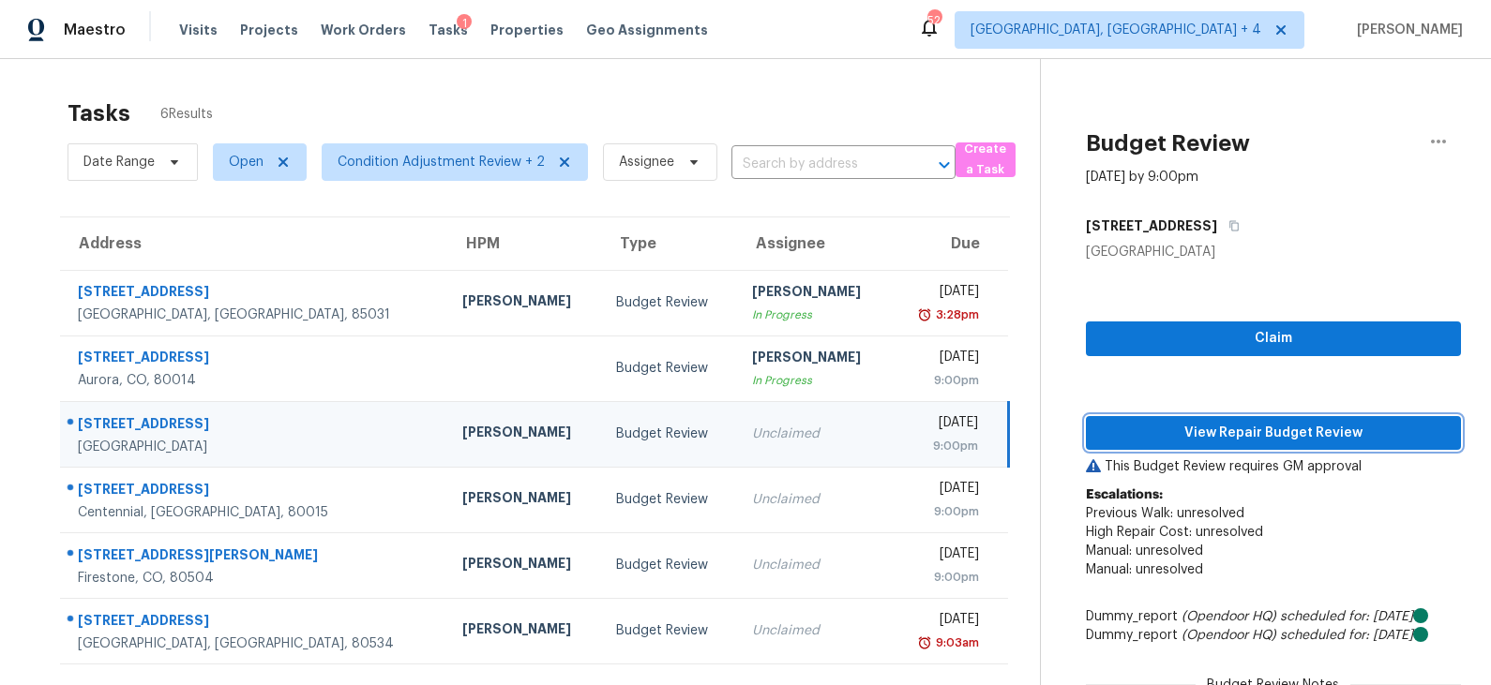
click at [1222, 435] on span "View Repair Budget Review" at bounding box center [1273, 433] width 345 height 23
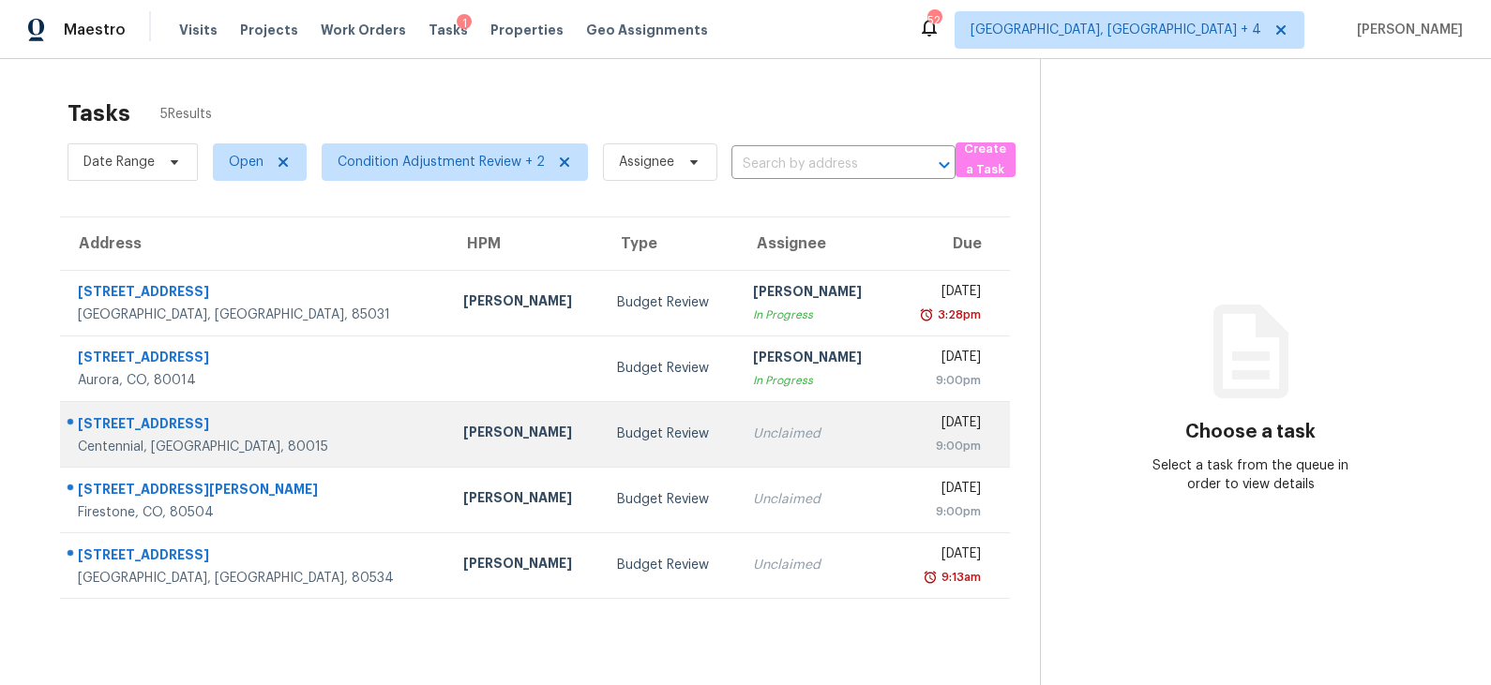
click at [602, 444] on td "Budget Review" at bounding box center [670, 434] width 136 height 66
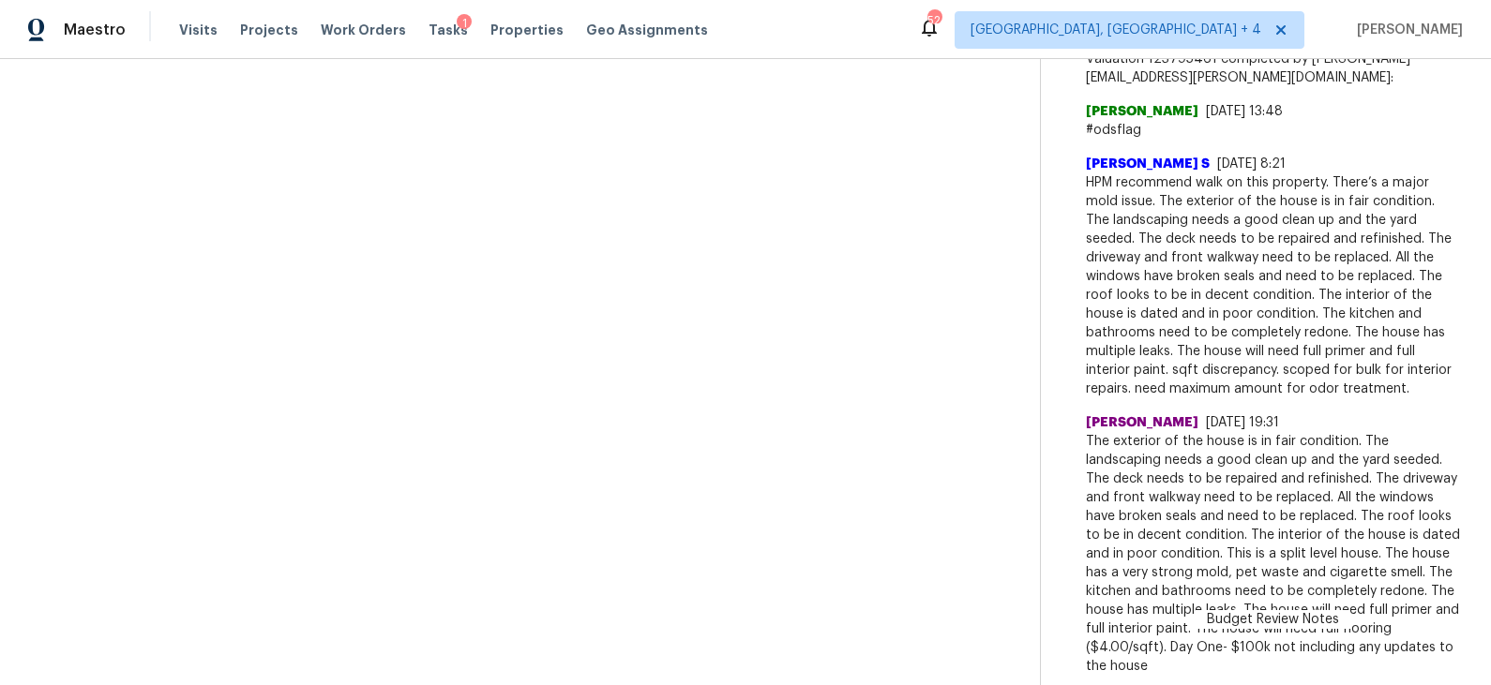
scroll to position [755, 0]
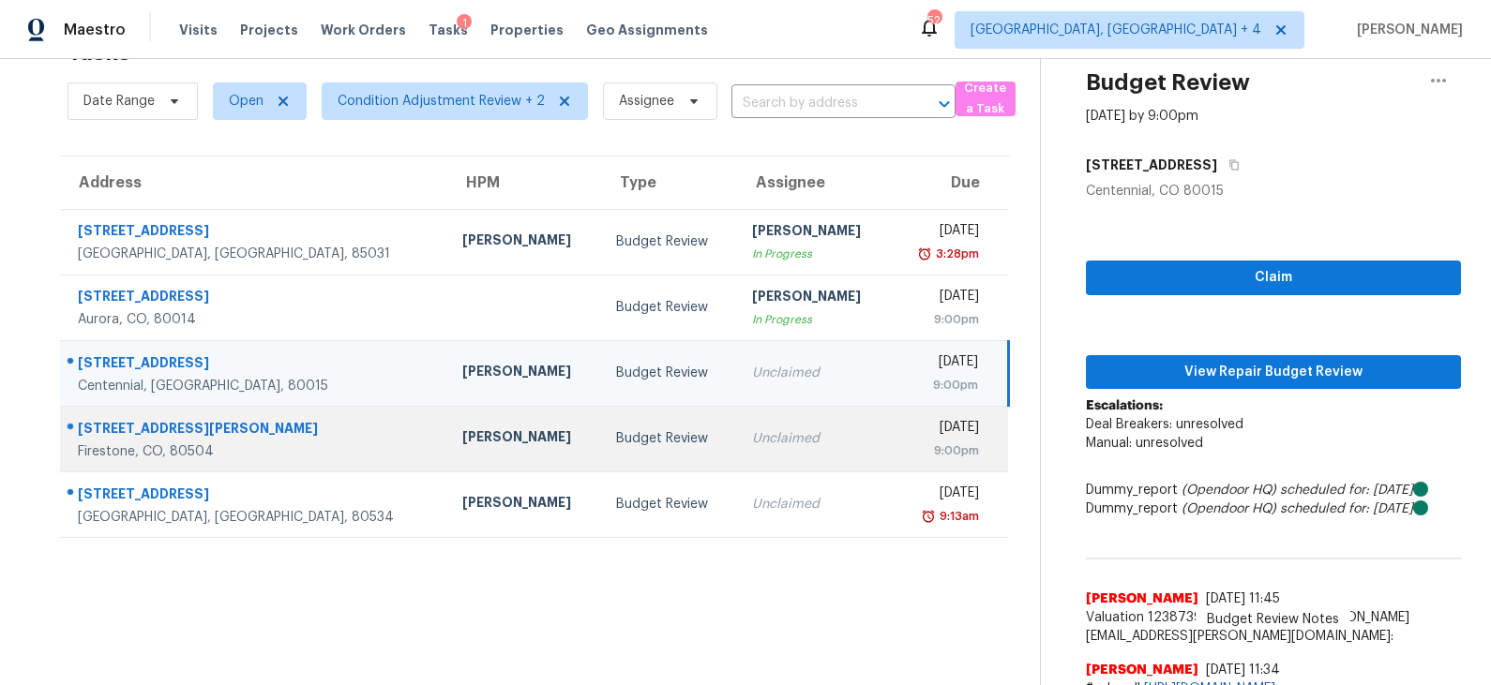
click at [616, 430] on div "Budget Review" at bounding box center [668, 438] width 105 height 19
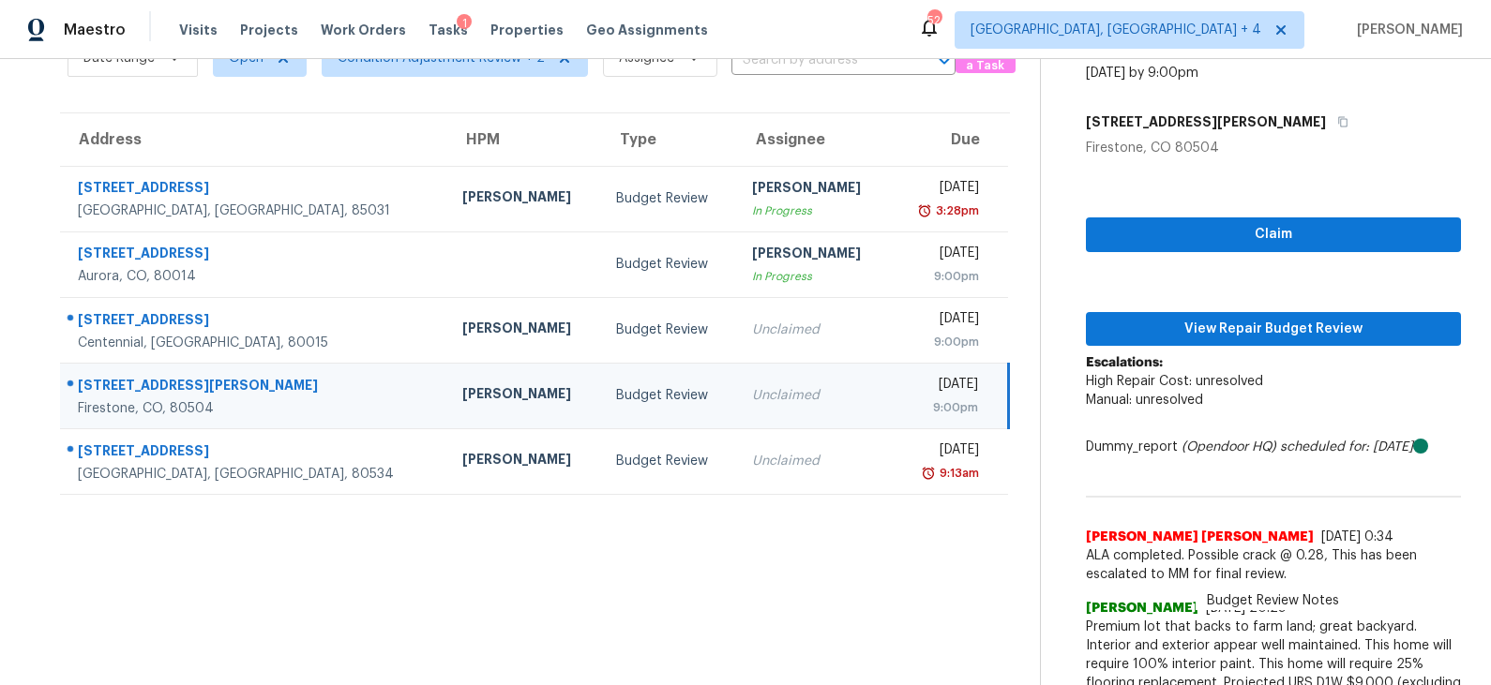
scroll to position [139, 0]
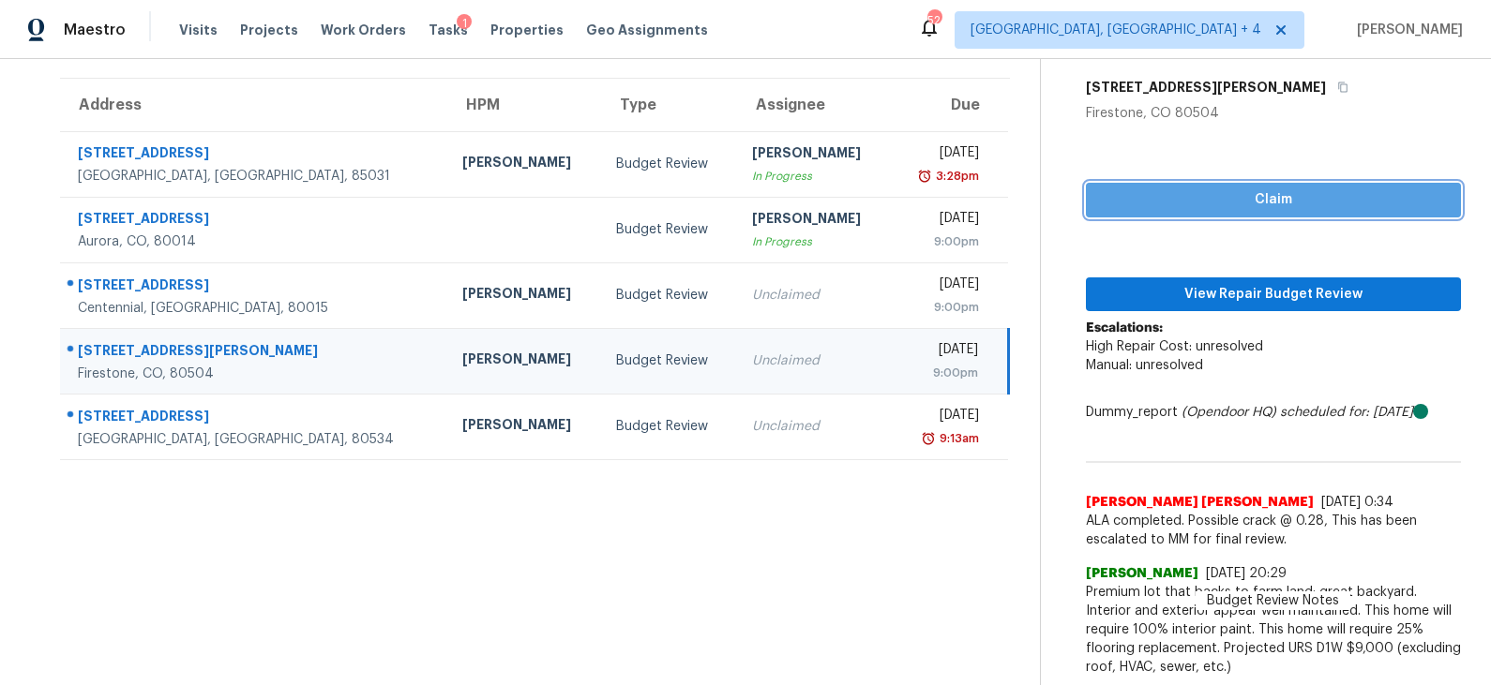
click at [1245, 199] on span "Claim" at bounding box center [1273, 199] width 345 height 23
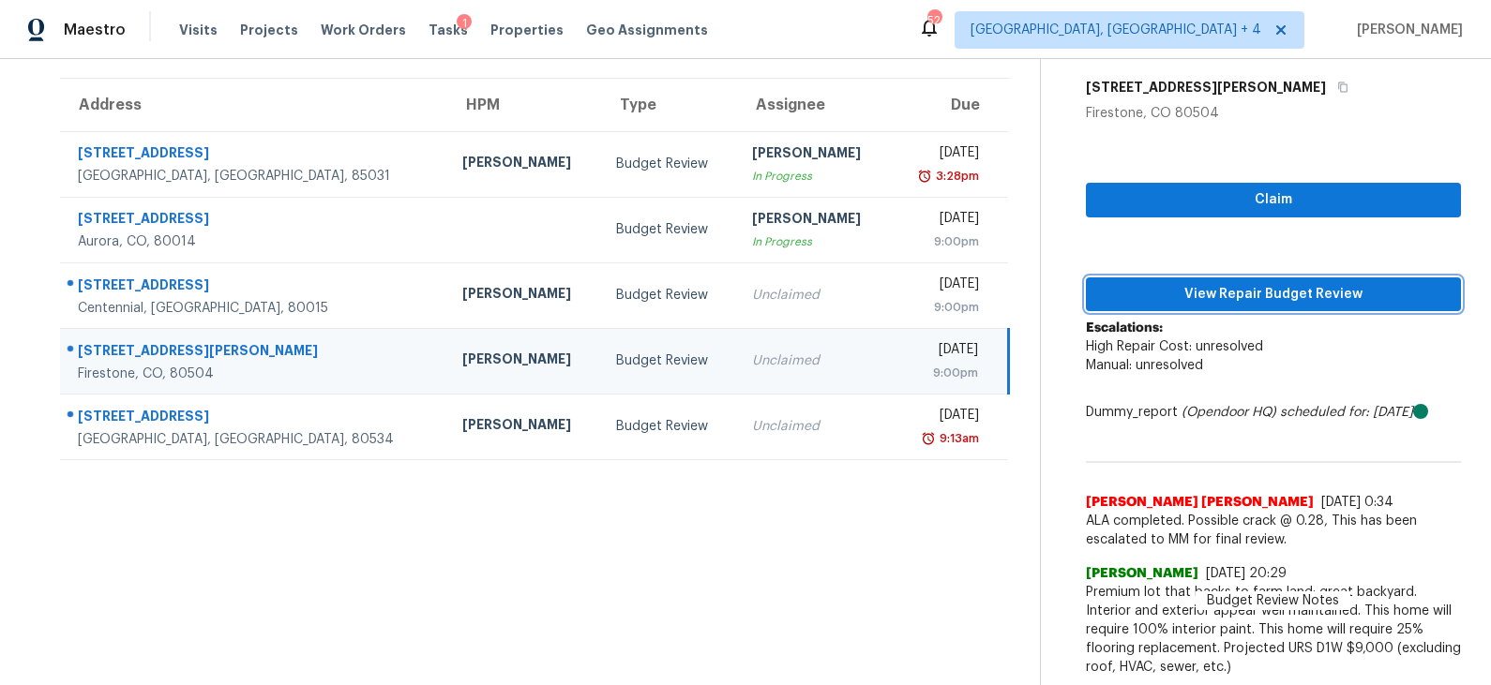
click at [1221, 290] on span "View Repair Budget Review" at bounding box center [1273, 294] width 345 height 23
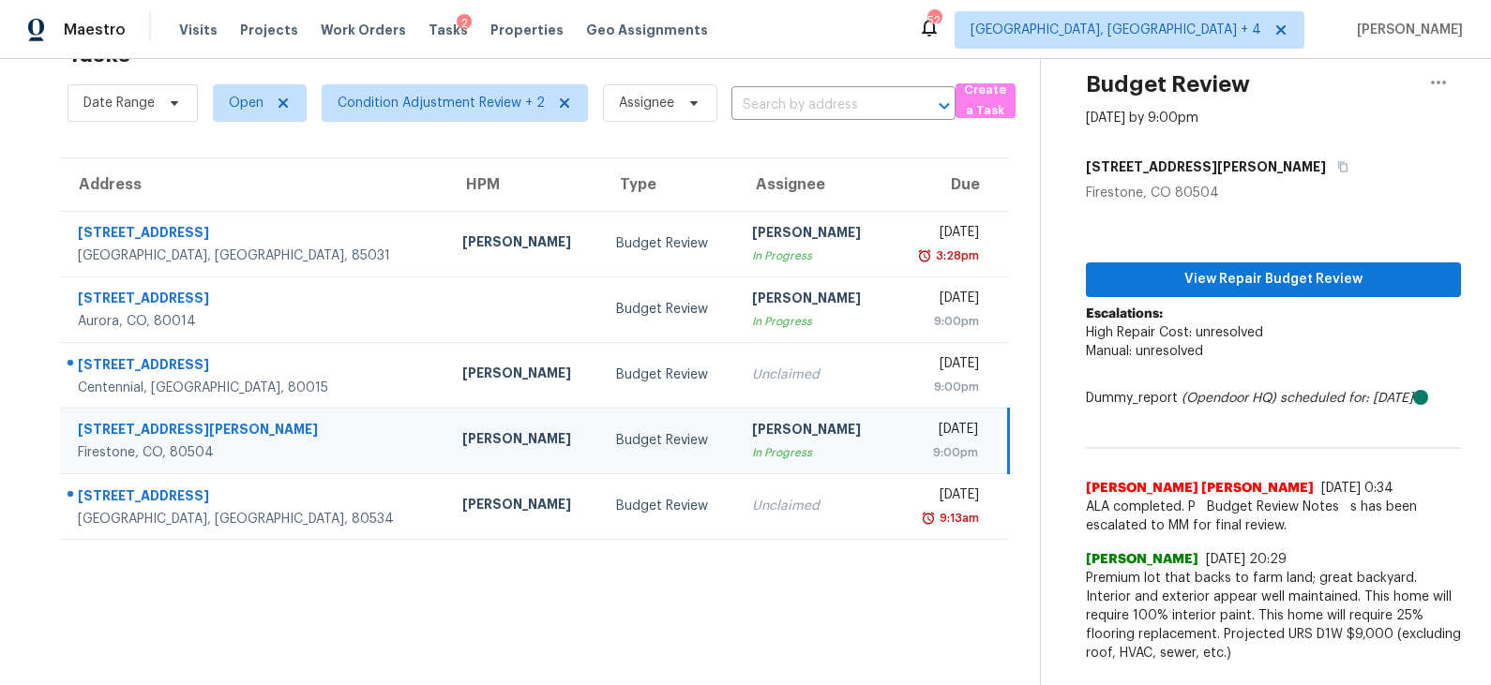
scroll to position [58, 0]
